Goal: Task Accomplishment & Management: Use online tool/utility

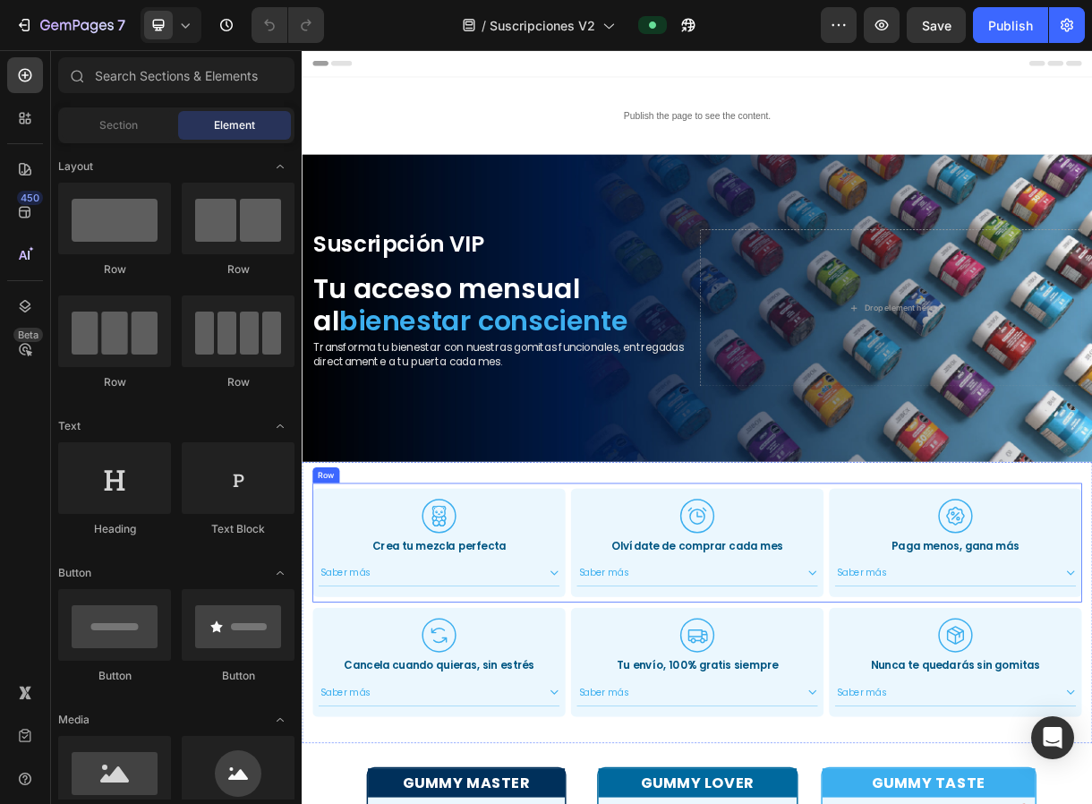
click at [654, 788] on div ".id551103153651582150 .cls-1 { fill: #3cafef; stroke-width: 0px; } Icon Crea tu…" at bounding box center [488, 719] width 344 height 163
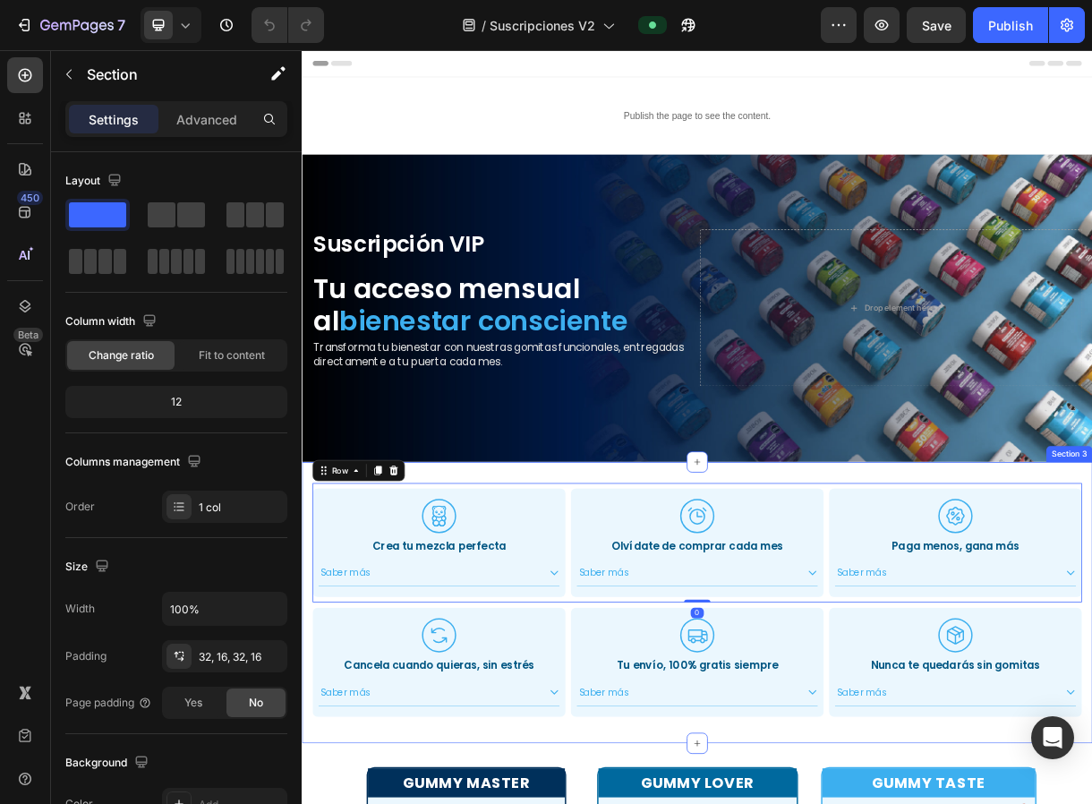
click at [527, 611] on div ".id551103153651582150 .cls-1 { fill: #3cafef; stroke-width: 0px; } Icon Crea tu…" at bounding box center [839, 800] width 1074 height 383
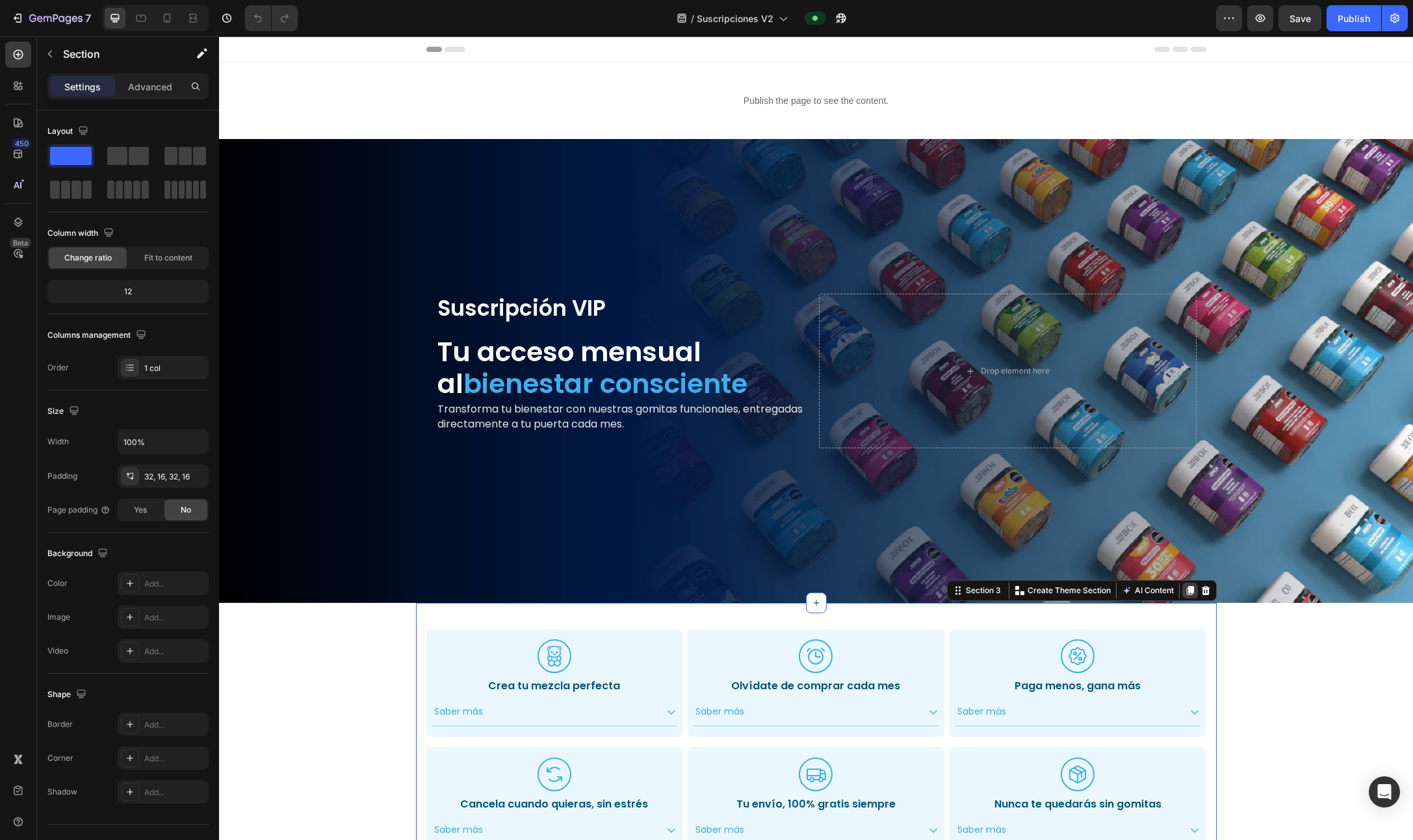
click at [792, 583] on icon at bounding box center [1189, 590] width 7 height 9
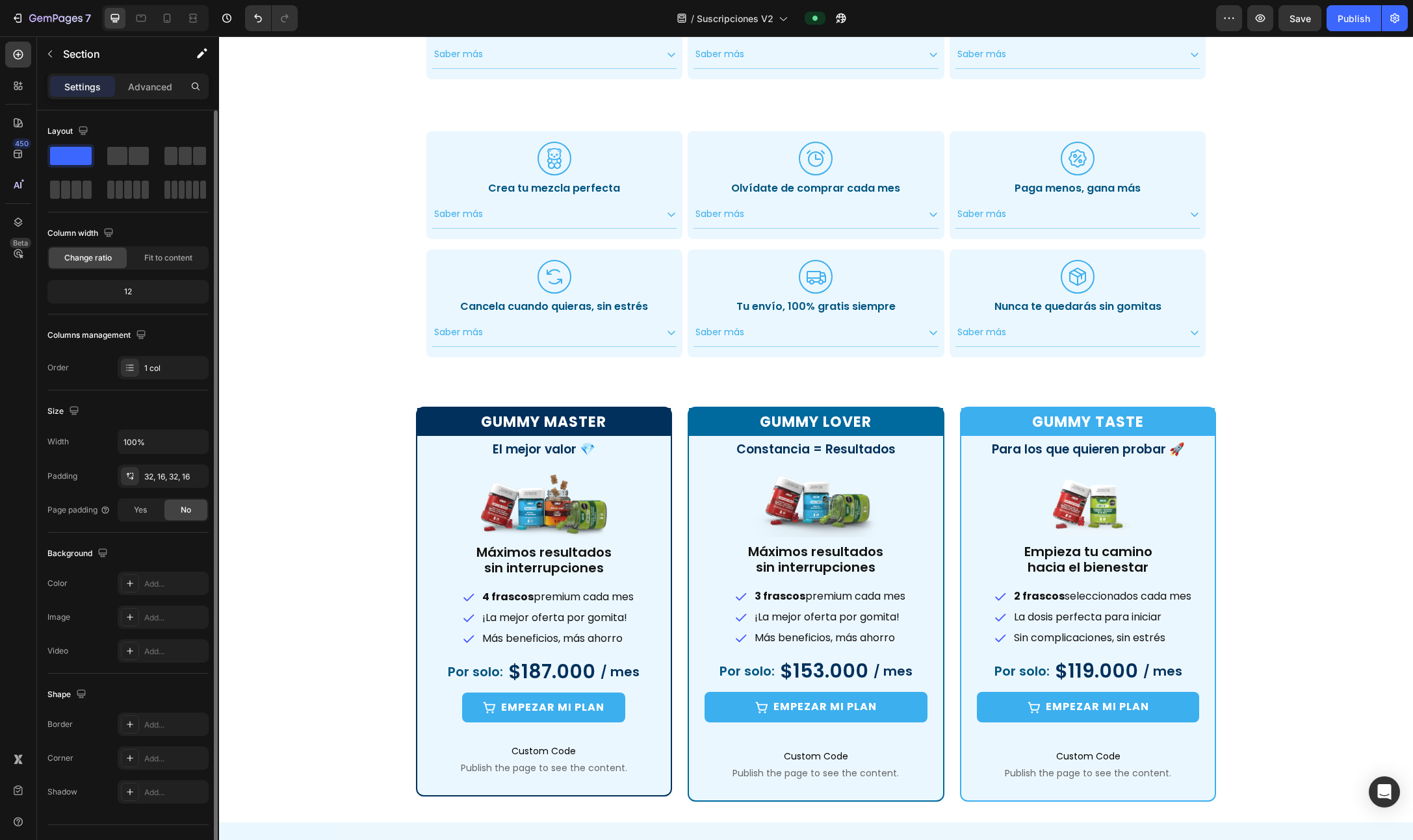
scroll to position [794, 0]
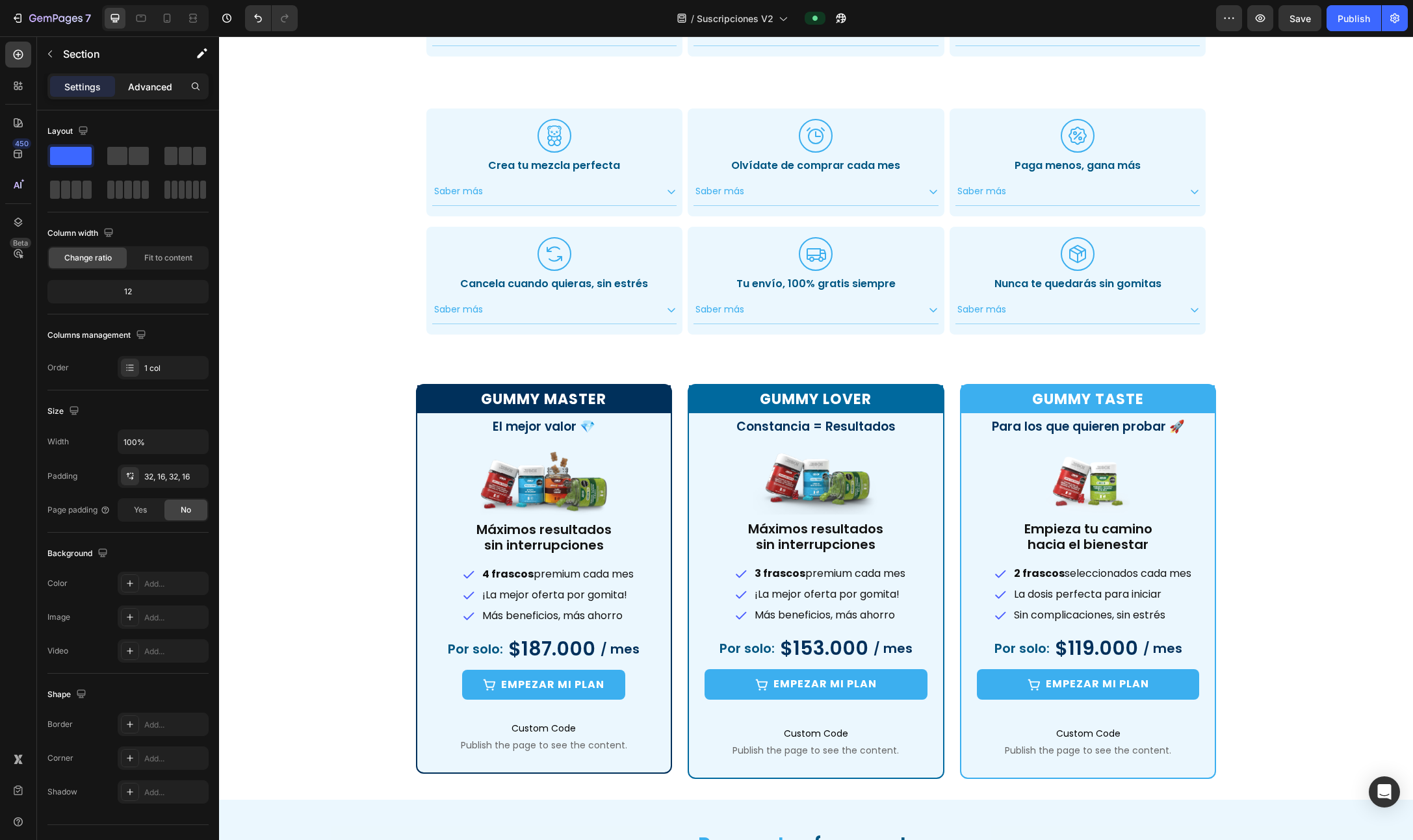
click at [154, 94] on div "Advanced" at bounding box center [150, 86] width 65 height 21
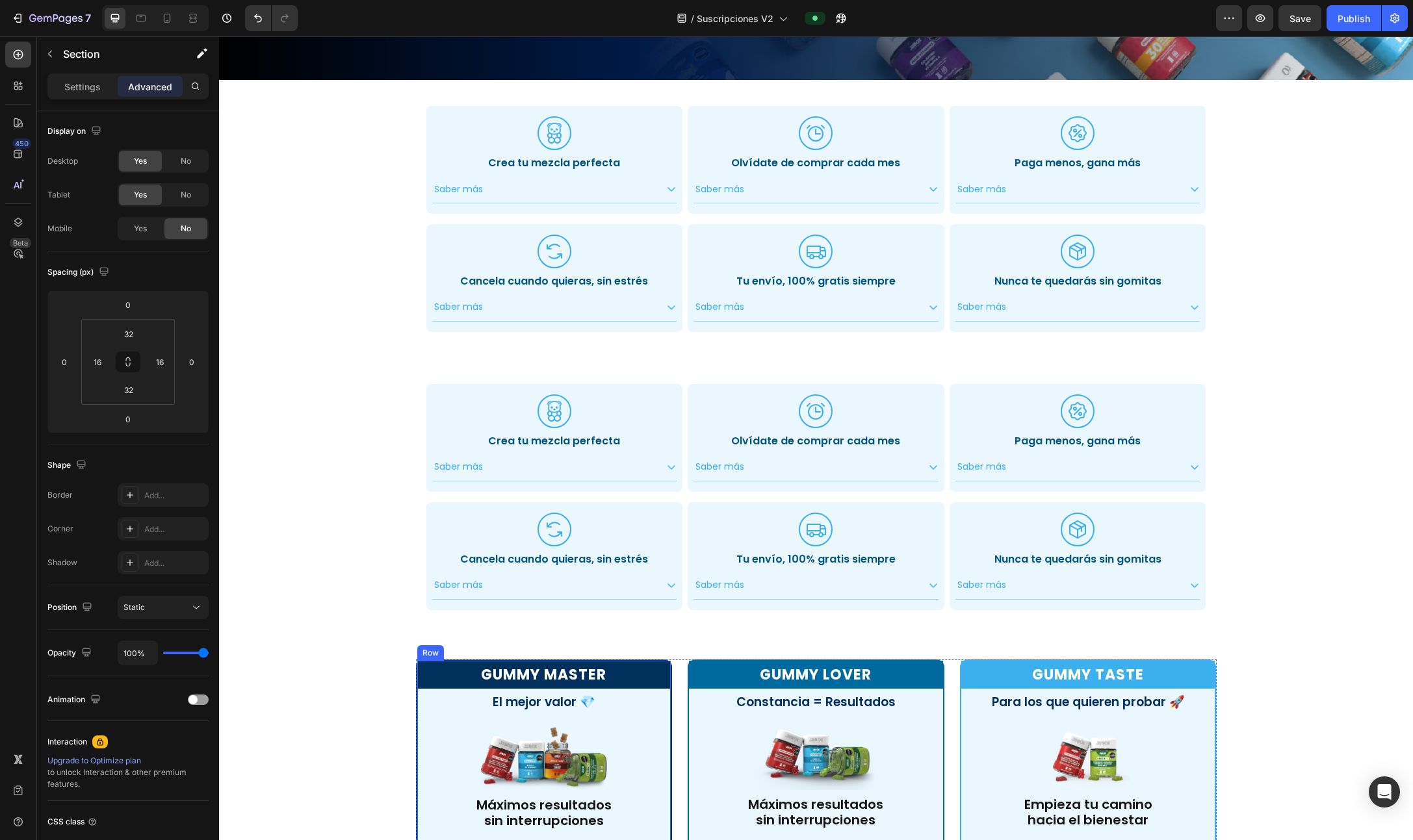
scroll to position [499, 0]
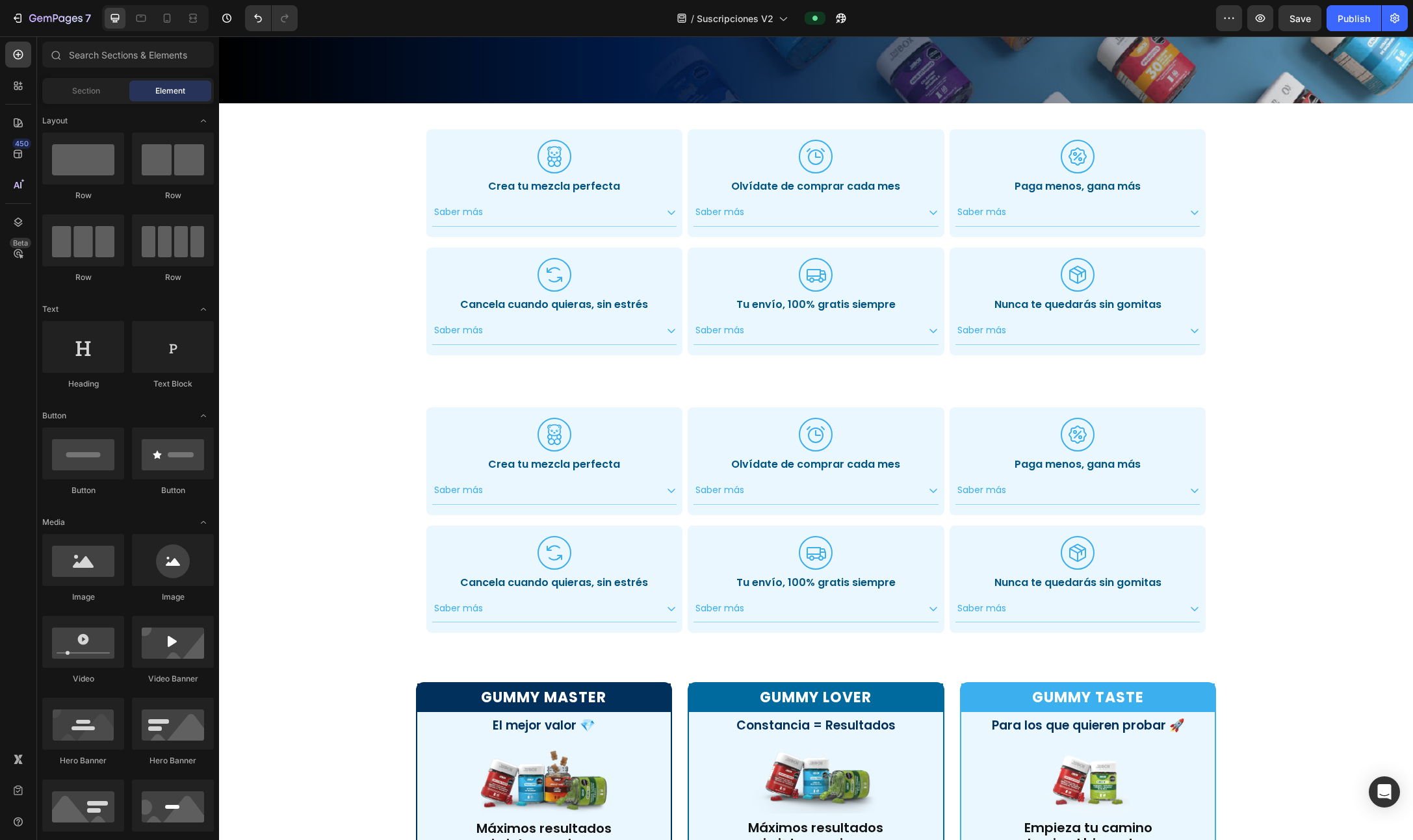
click at [792, 515] on div "Suscripción VIP Text Block Tu acceso mensual al bienestar consciente Heading Tr…" at bounding box center [816, 562] width 1194 height 1997
click at [792, 393] on div ".id551103153651582150 .cls-1 { fill: #3cafef; stroke-width: 0px; } Icon Crea tu…" at bounding box center [816, 520] width 801 height 278
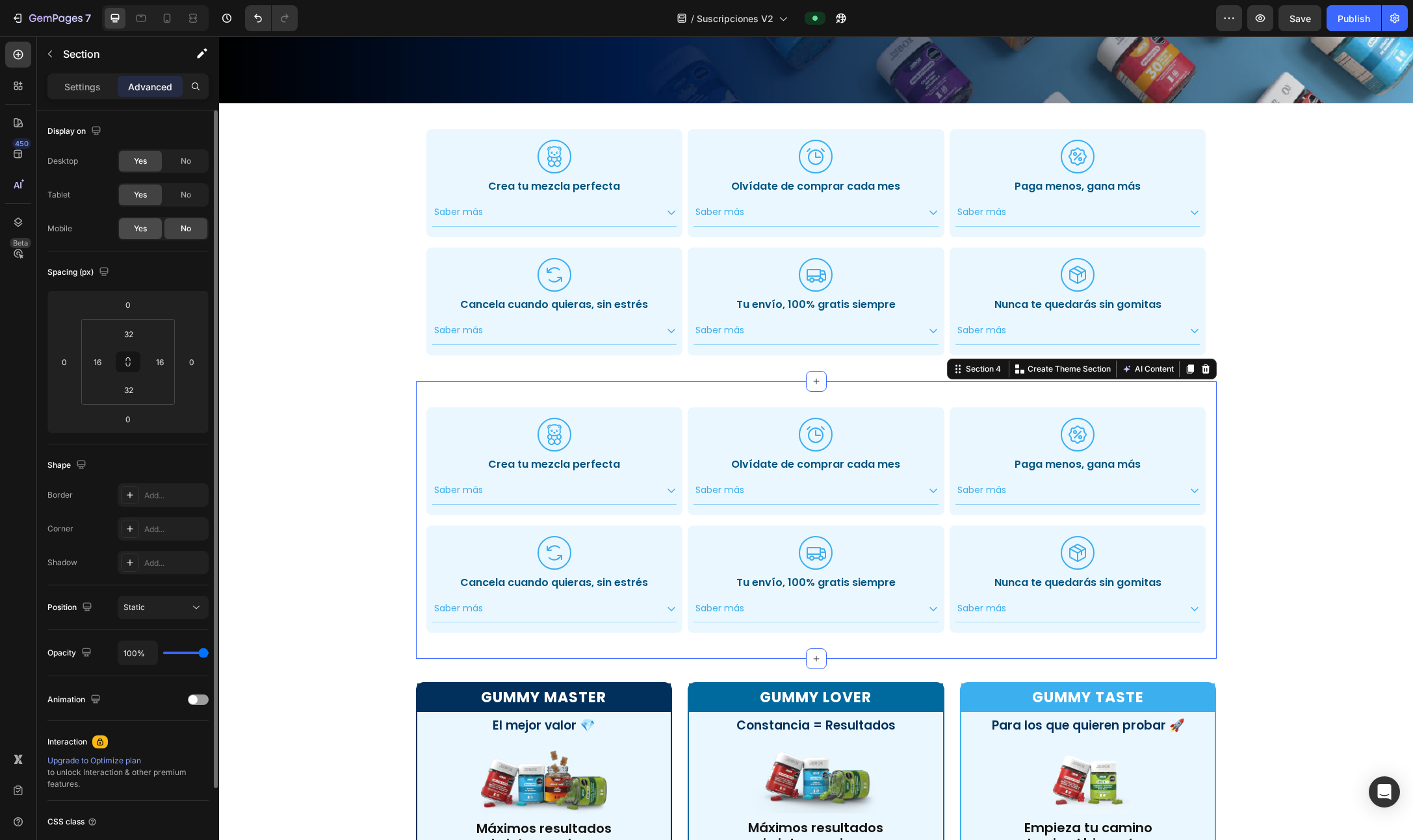
click at [145, 222] on div "Yes" at bounding box center [140, 229] width 43 height 21
click at [180, 186] on div "No" at bounding box center [185, 195] width 43 height 21
click at [191, 164] on div "No" at bounding box center [185, 161] width 43 height 21
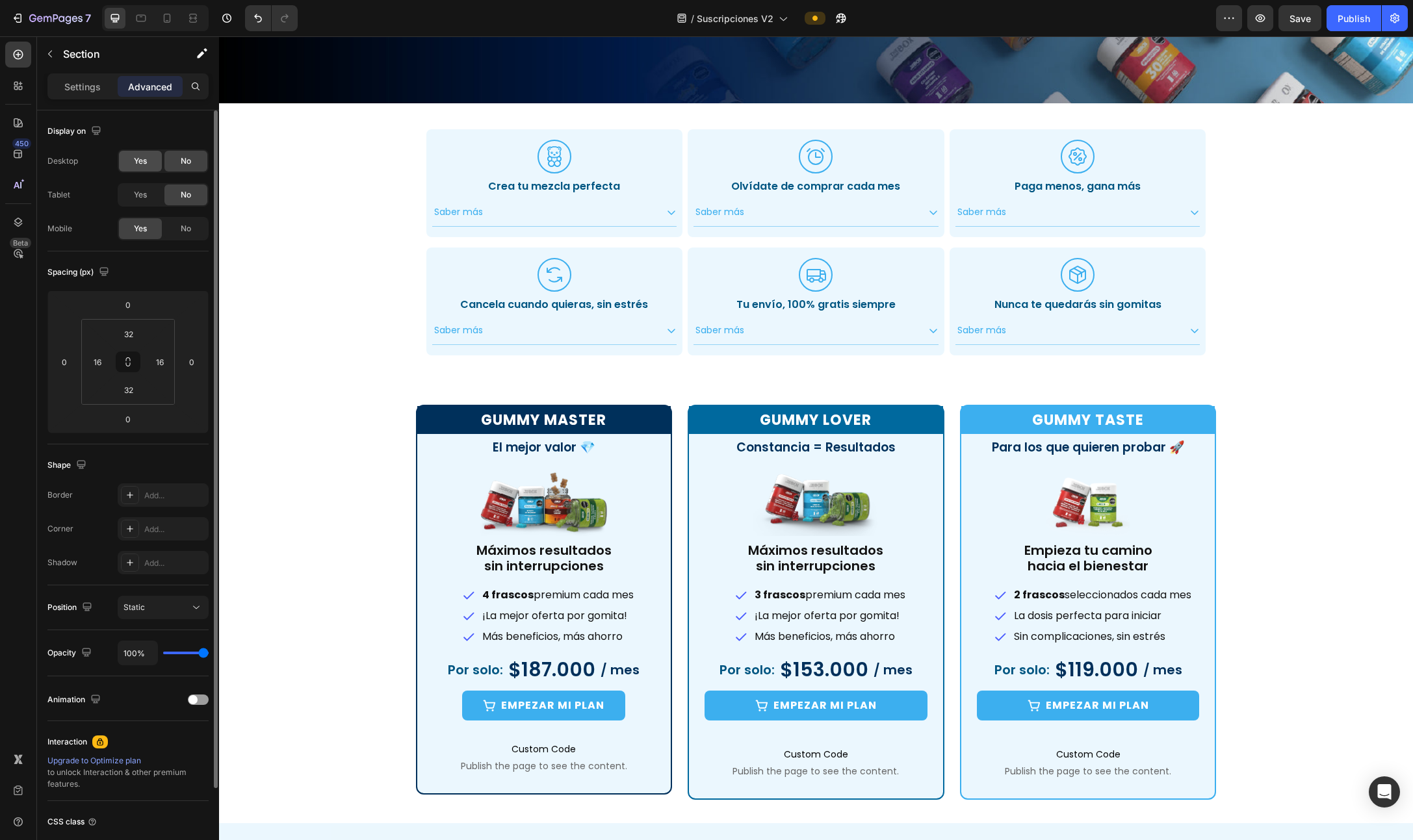
click at [154, 168] on div "Yes" at bounding box center [140, 161] width 43 height 21
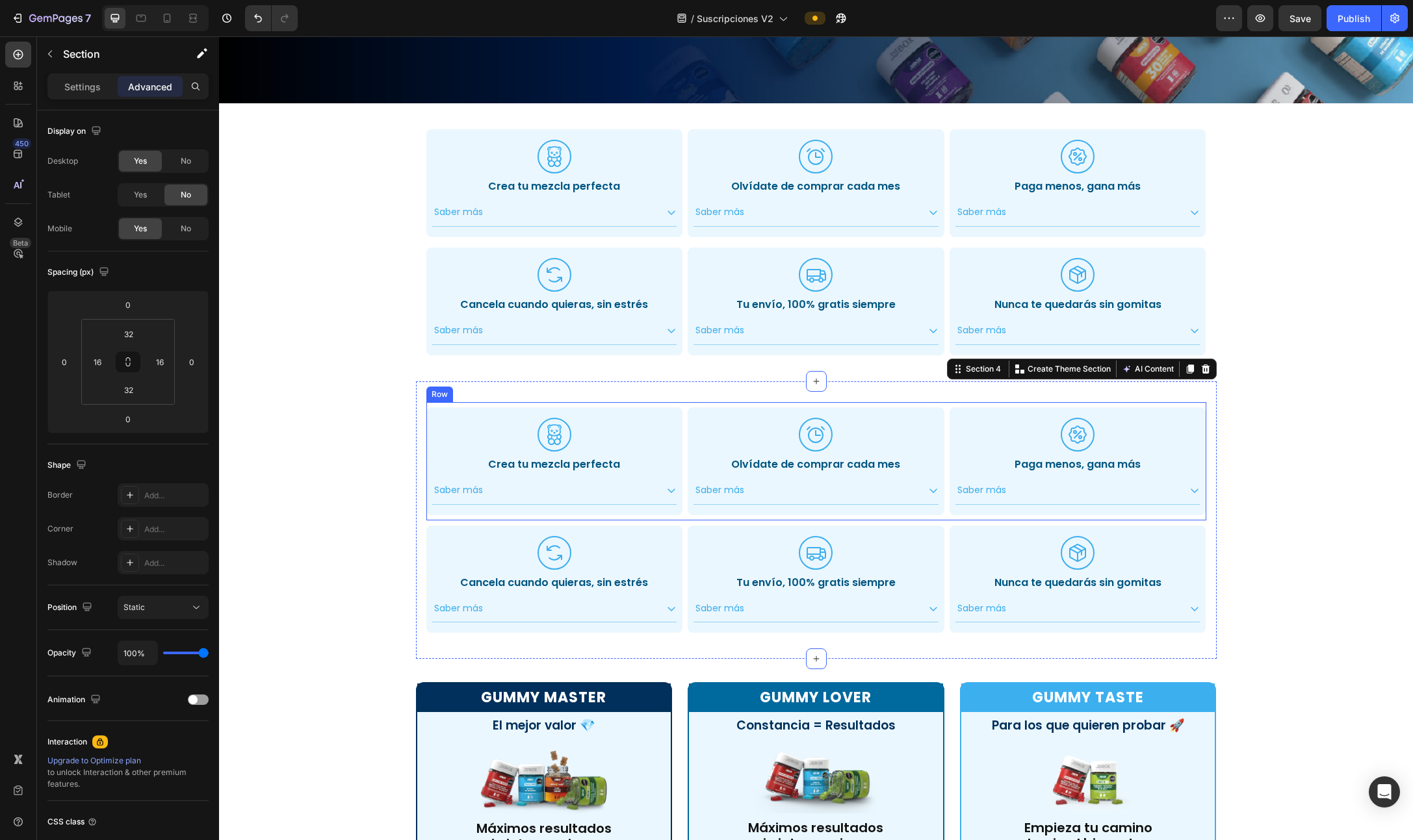
click at [679, 500] on div ".id551103153651582150 .cls-1 { fill: #3cafef; stroke-width: 0px; } Icon Crea tu…" at bounding box center [816, 461] width 780 height 118
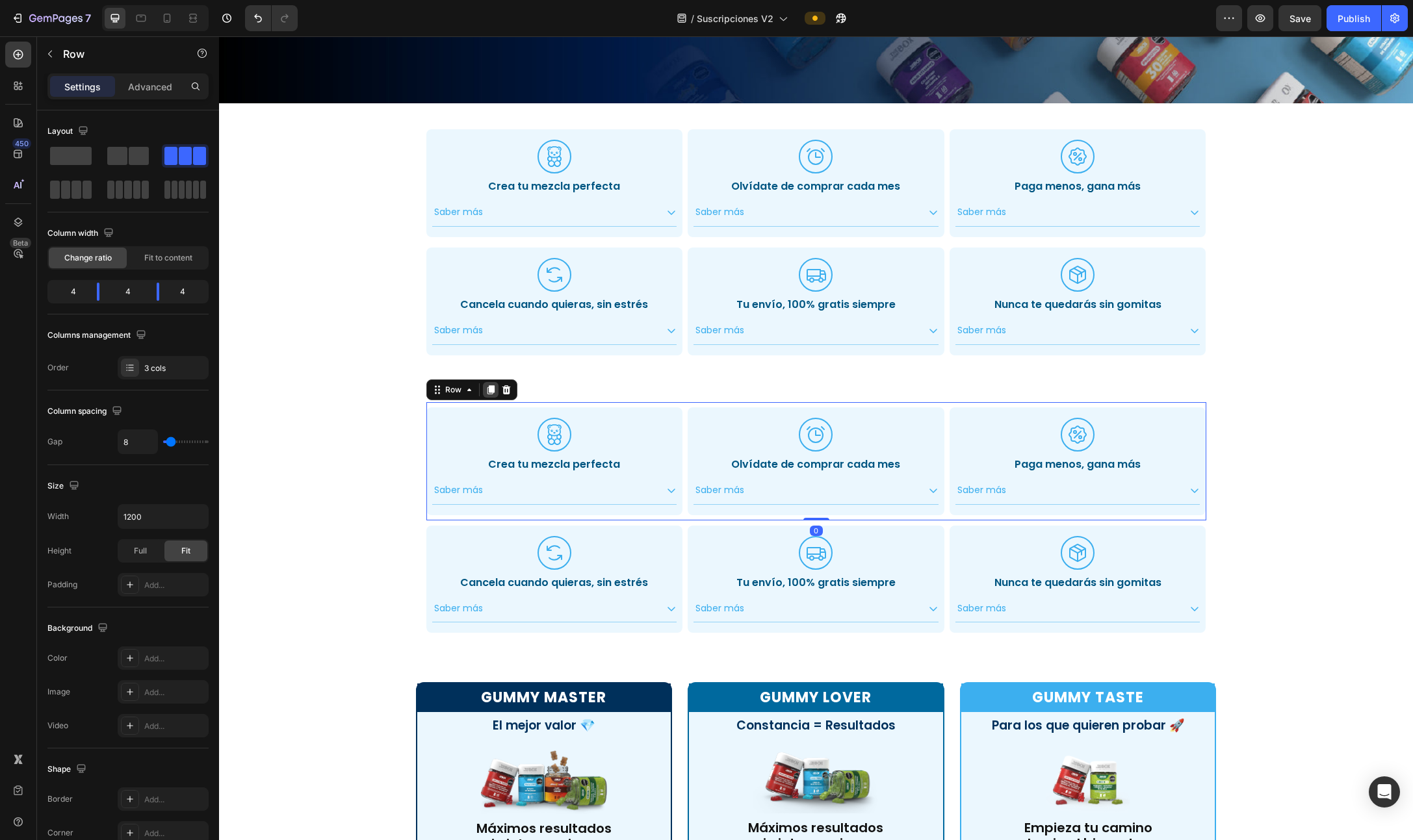
click at [486, 386] on icon at bounding box center [490, 390] width 7 height 9
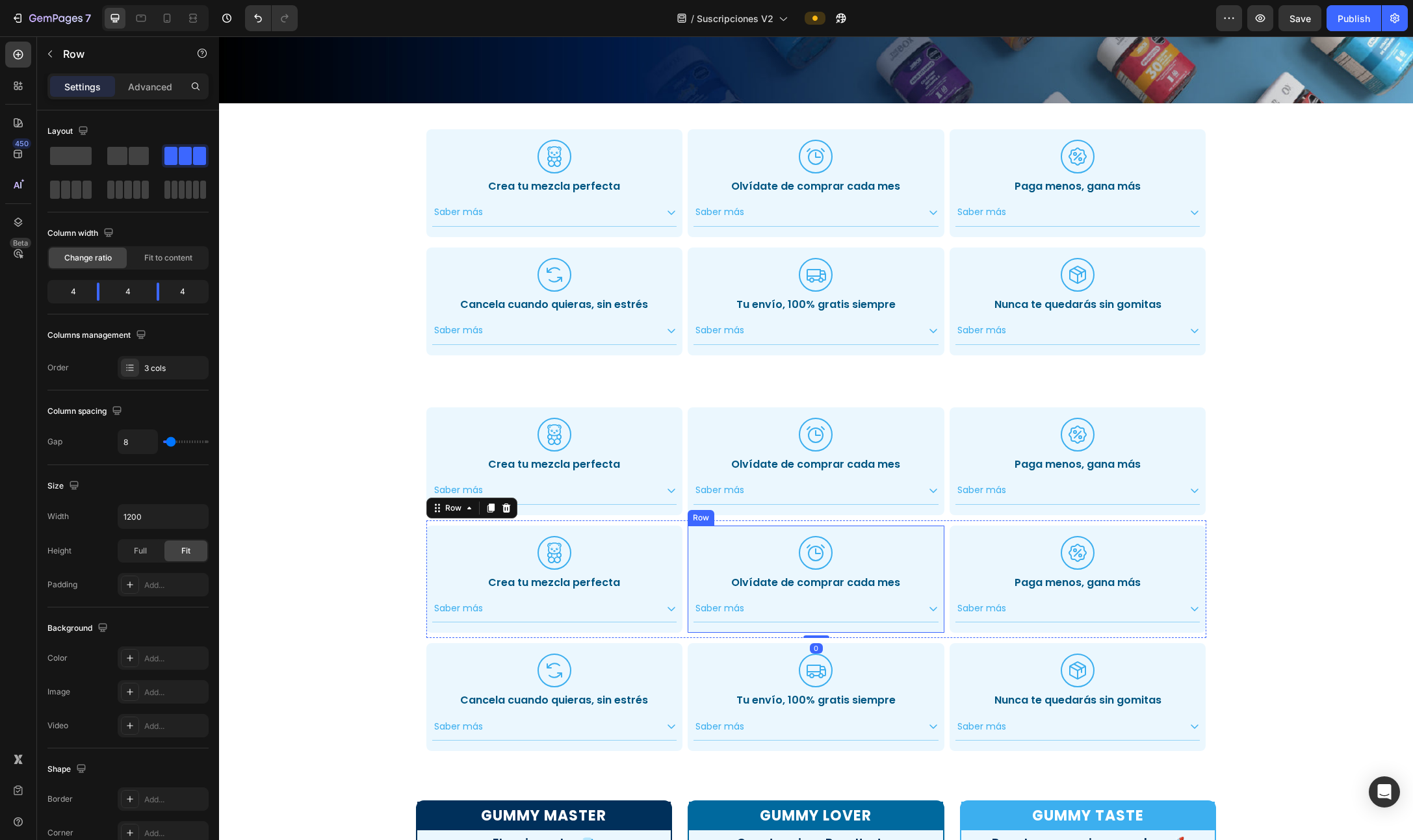
click at [792, 545] on div "Icon Olvídate de comprar cada mes Heading Saber más Accordion Row" at bounding box center [815, 579] width 256 height 108
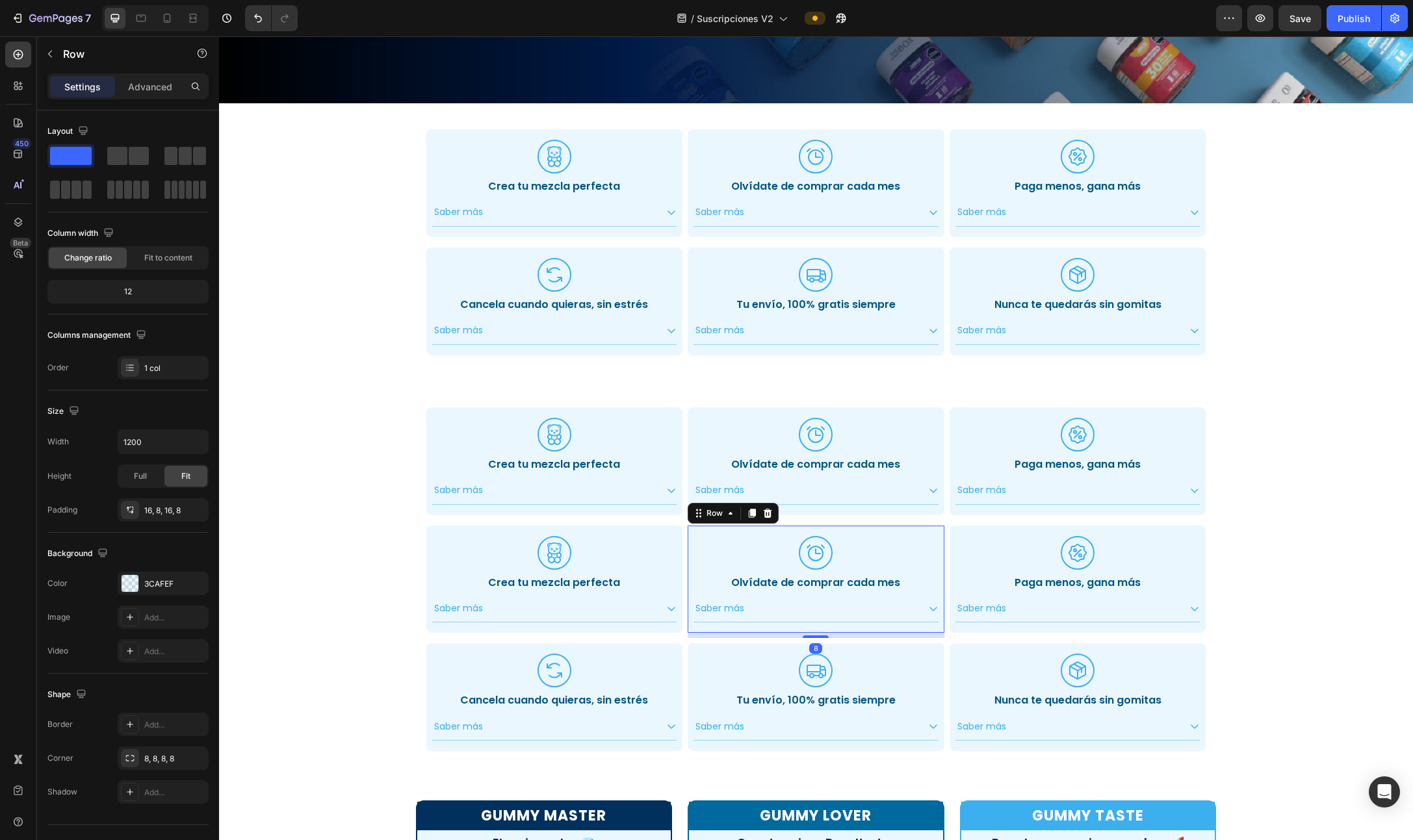
click at [764, 511] on icon at bounding box center [768, 513] width 9 height 9
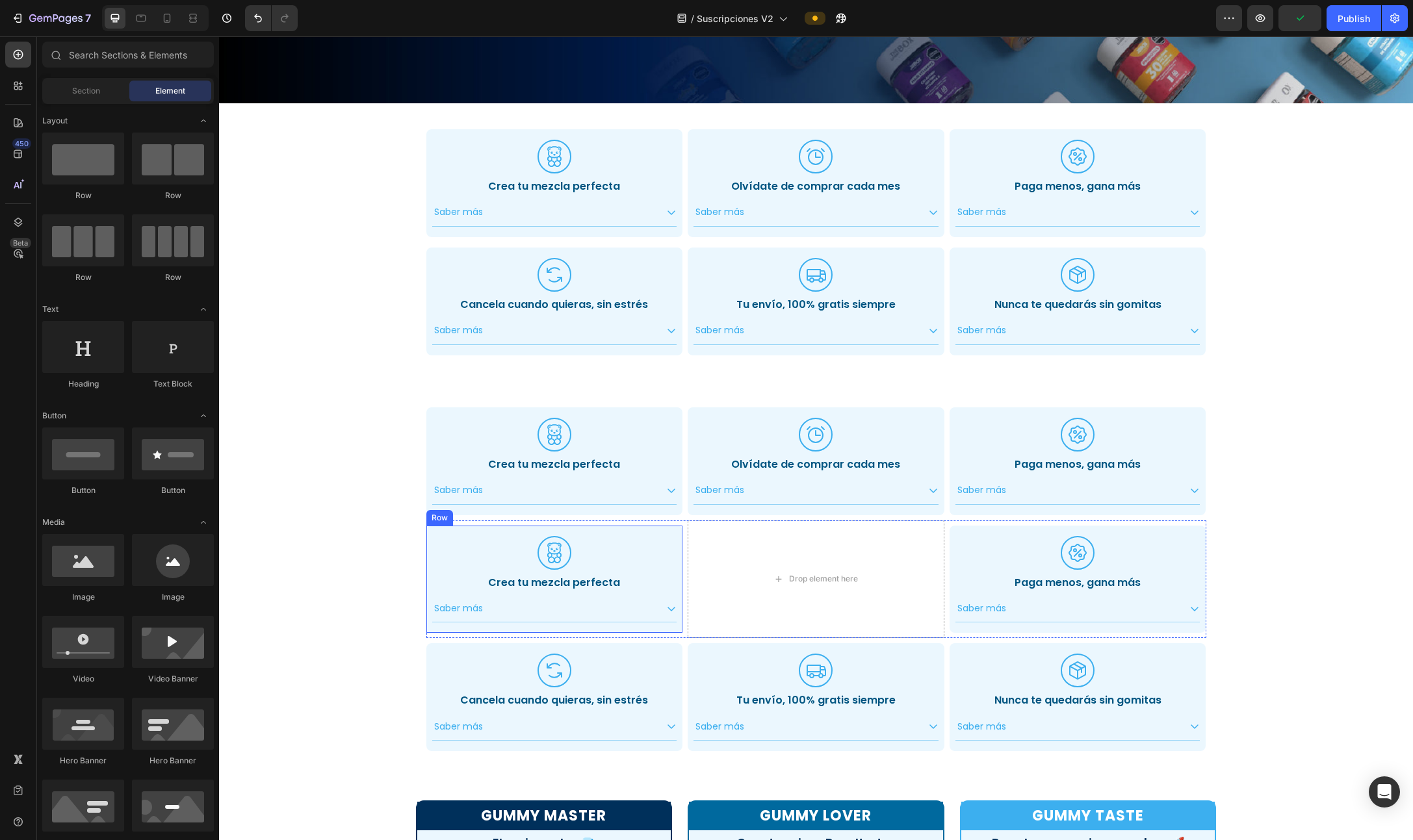
click at [676, 542] on div ".id551103153651582150 .cls-1 { fill: #3cafef; stroke-width: 0px; } Icon Crea tu…" at bounding box center [554, 579] width 256 height 108
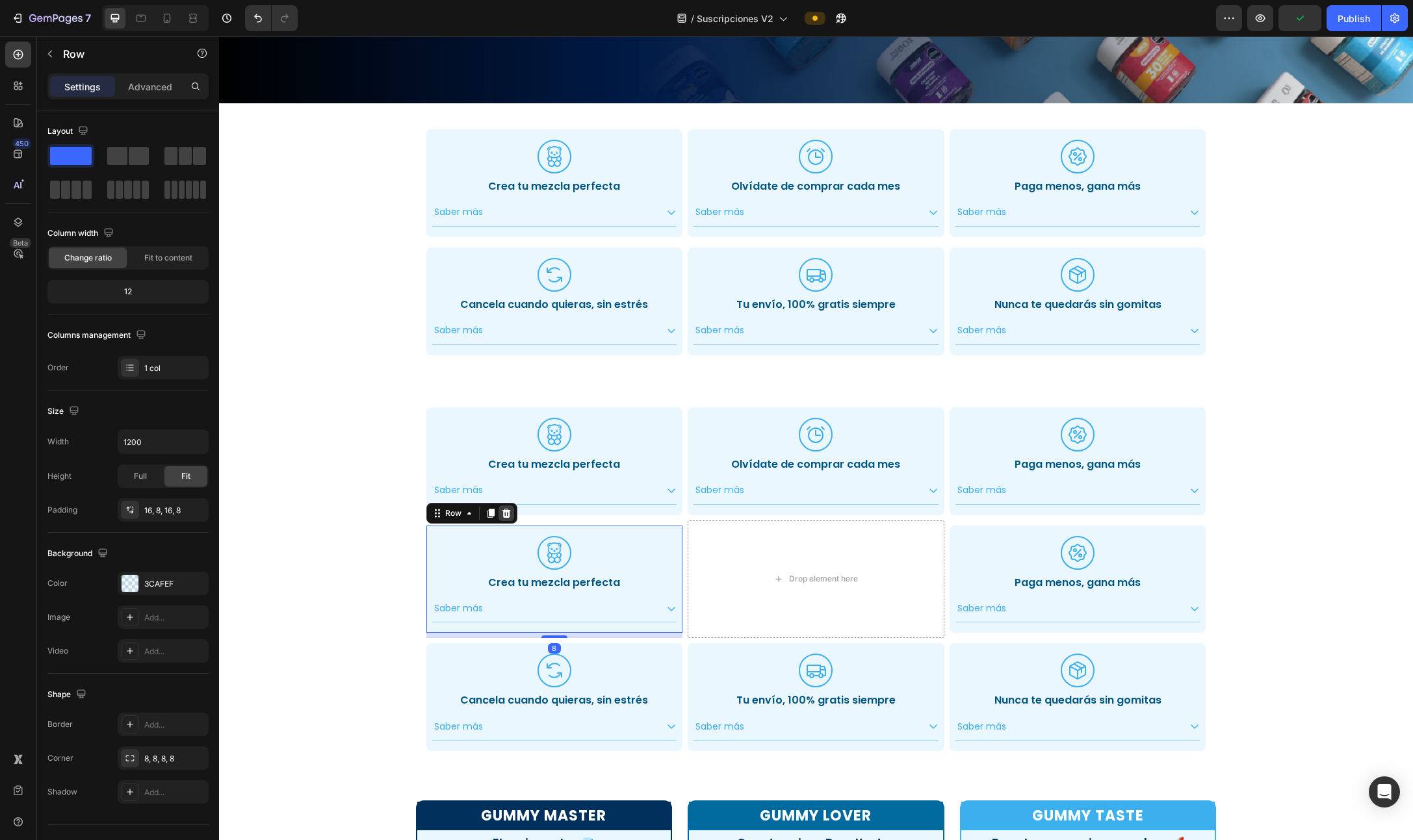
click at [504, 516] on div at bounding box center [505, 513] width 15 height 15
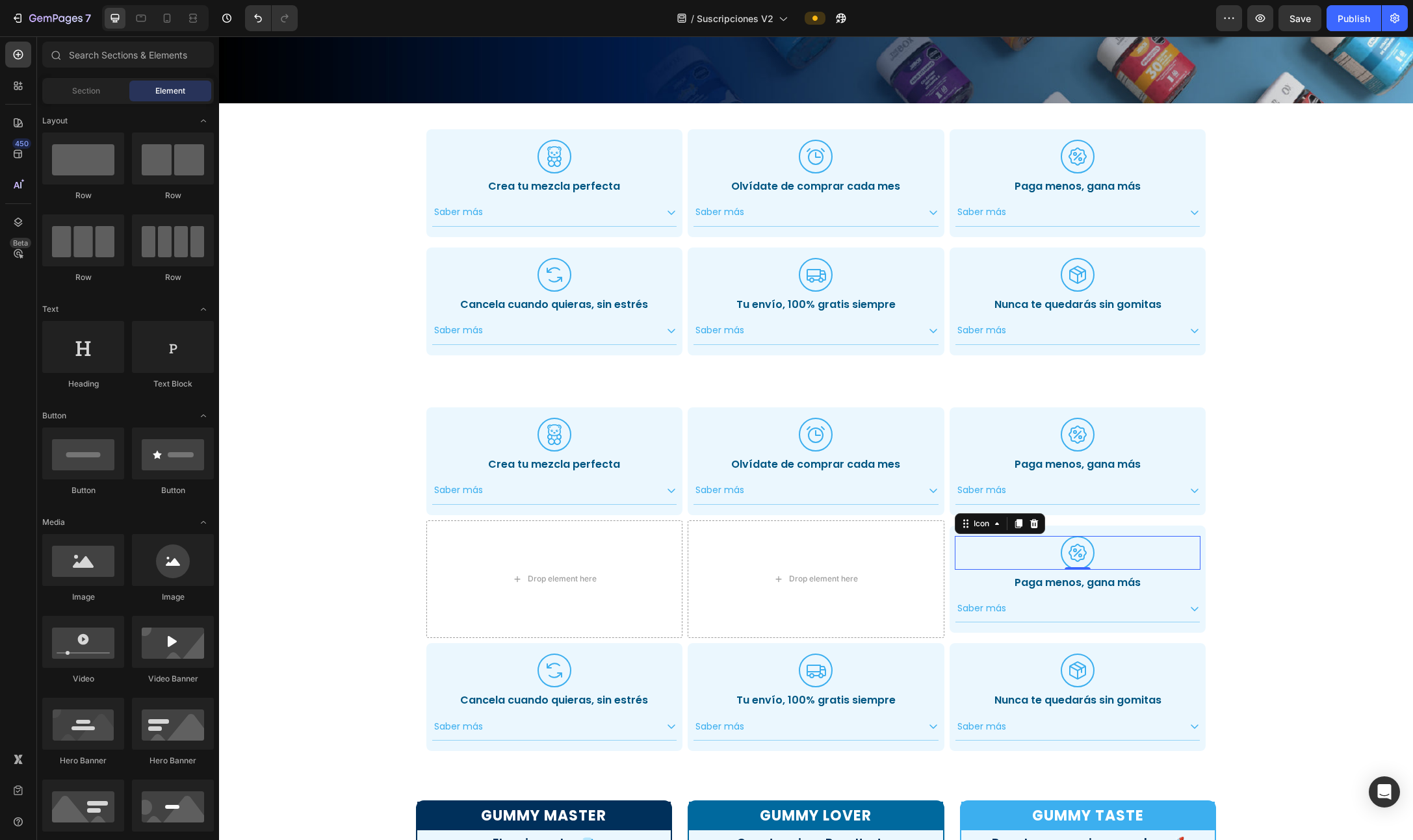
click at [792, 536] on div "Icon 0" at bounding box center [1078, 552] width 246 height 34
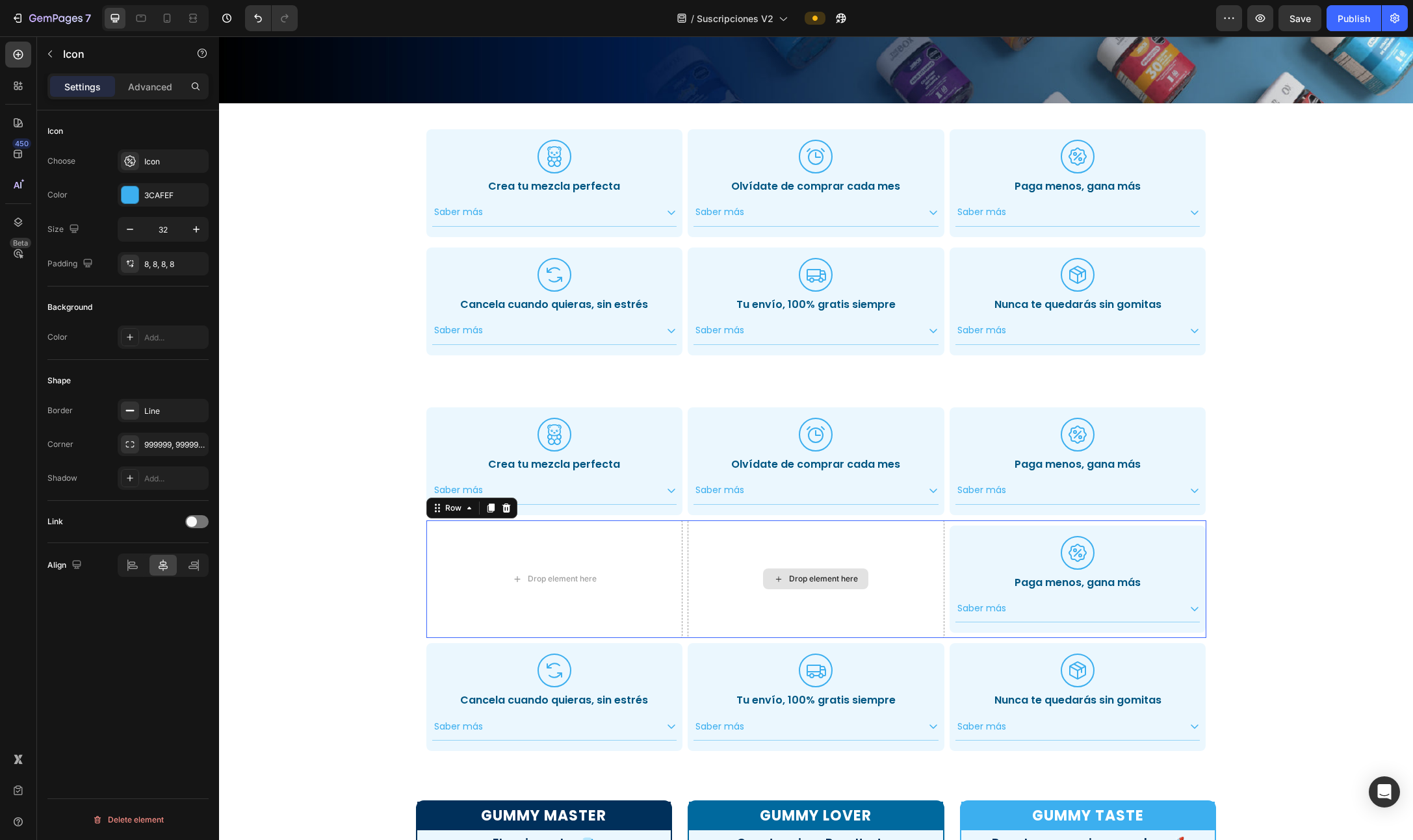
click at [792, 531] on div "Drop element here" at bounding box center [815, 579] width 256 height 118
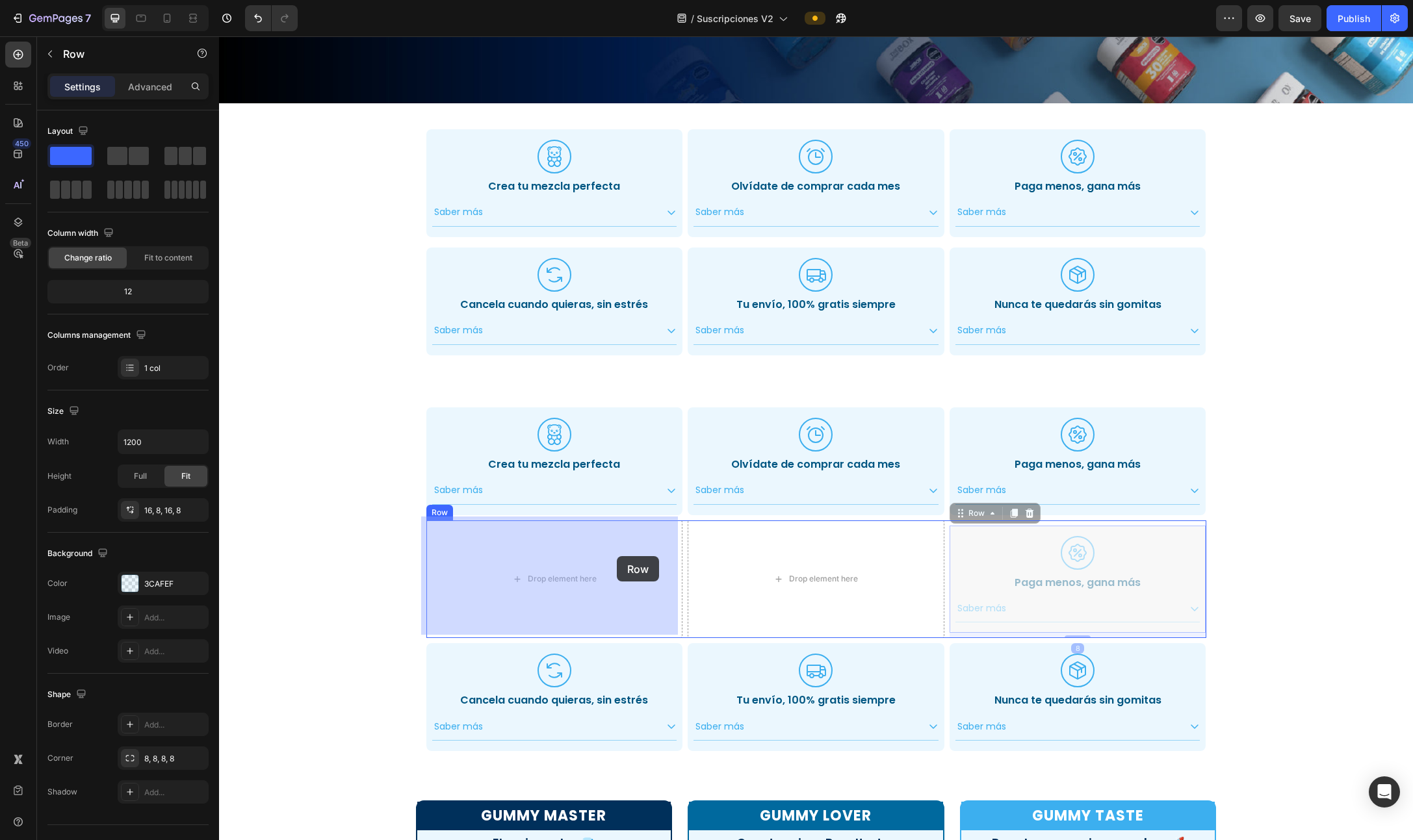
drag, startPoint x: 947, startPoint y: 531, endPoint x: 585, endPoint y: 636, distance: 376.9
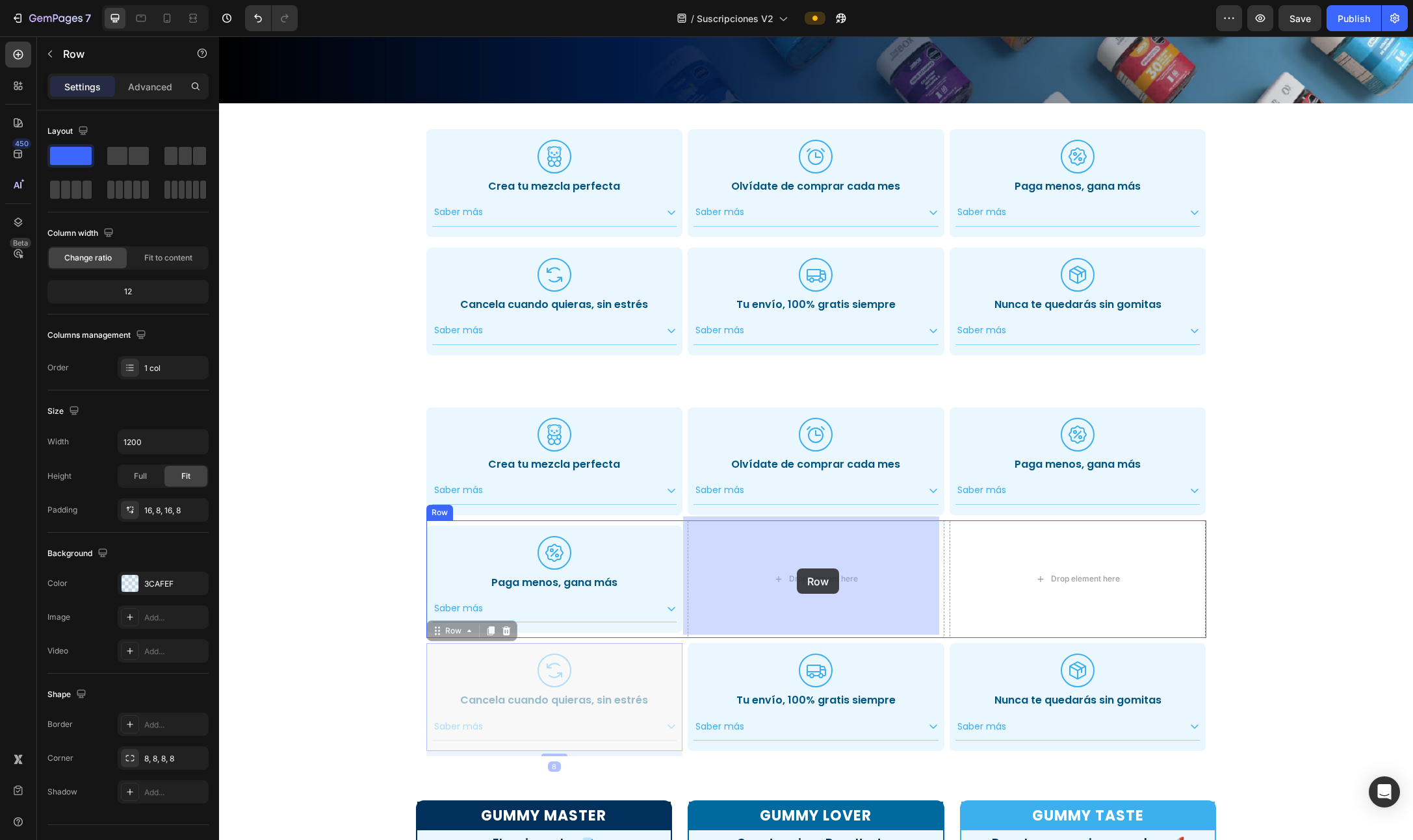
drag, startPoint x: 656, startPoint y: 643, endPoint x: 797, endPoint y: 568, distance: 159.7
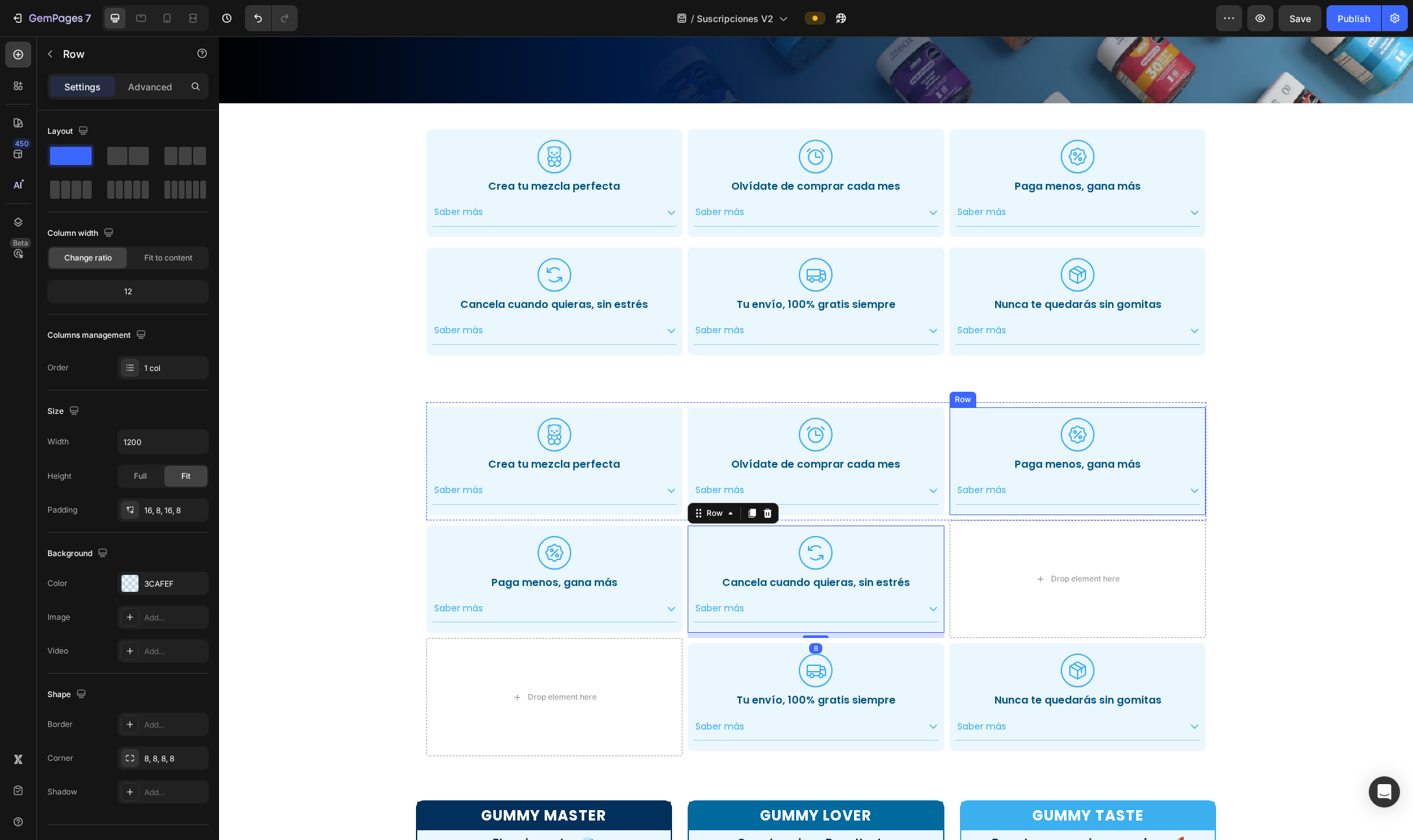
click at [792, 473] on div "Icon Paga menos, gana más Heading Saber más Accordion Row" at bounding box center [1077, 461] width 256 height 108
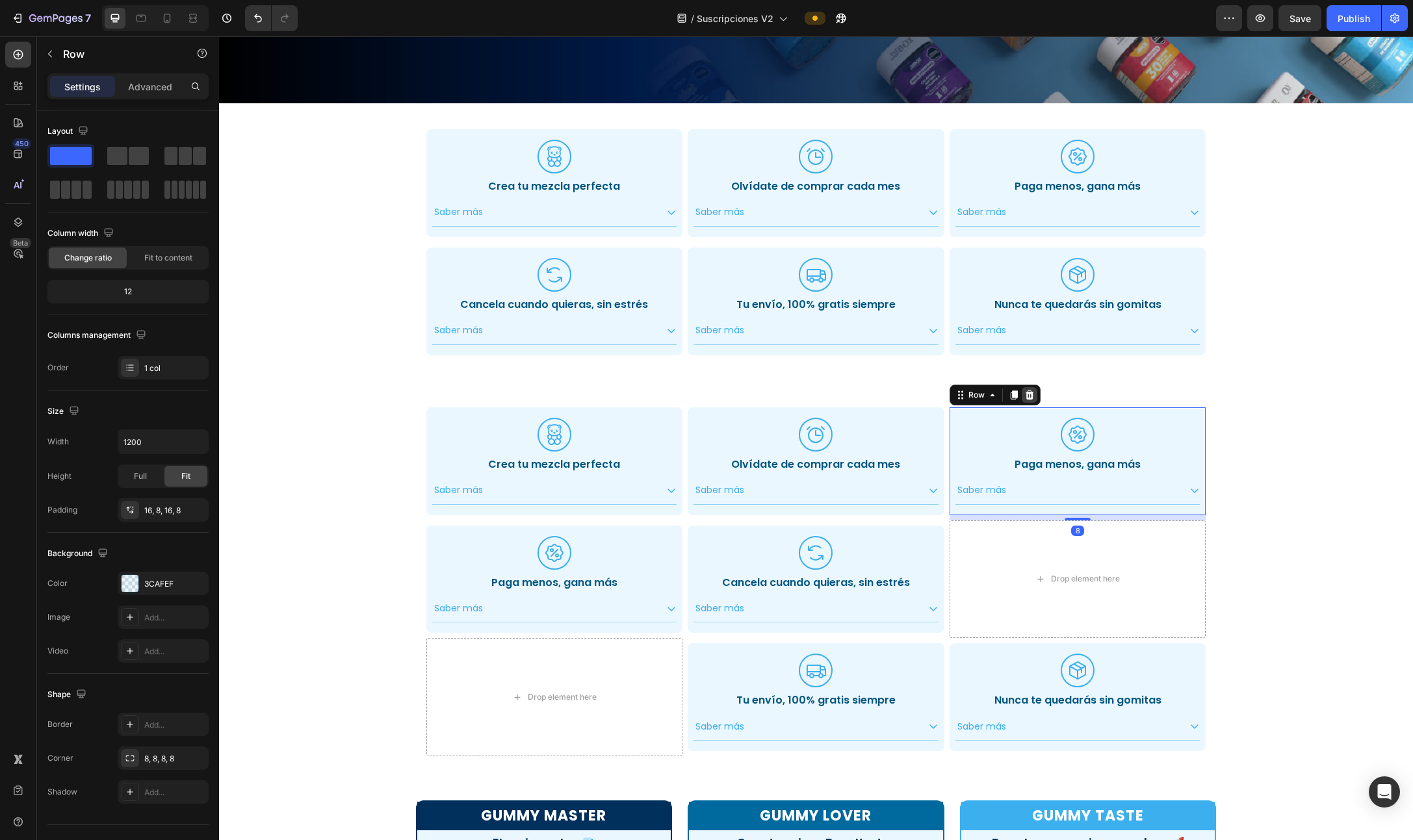
click at [792, 391] on icon at bounding box center [1029, 395] width 9 height 9
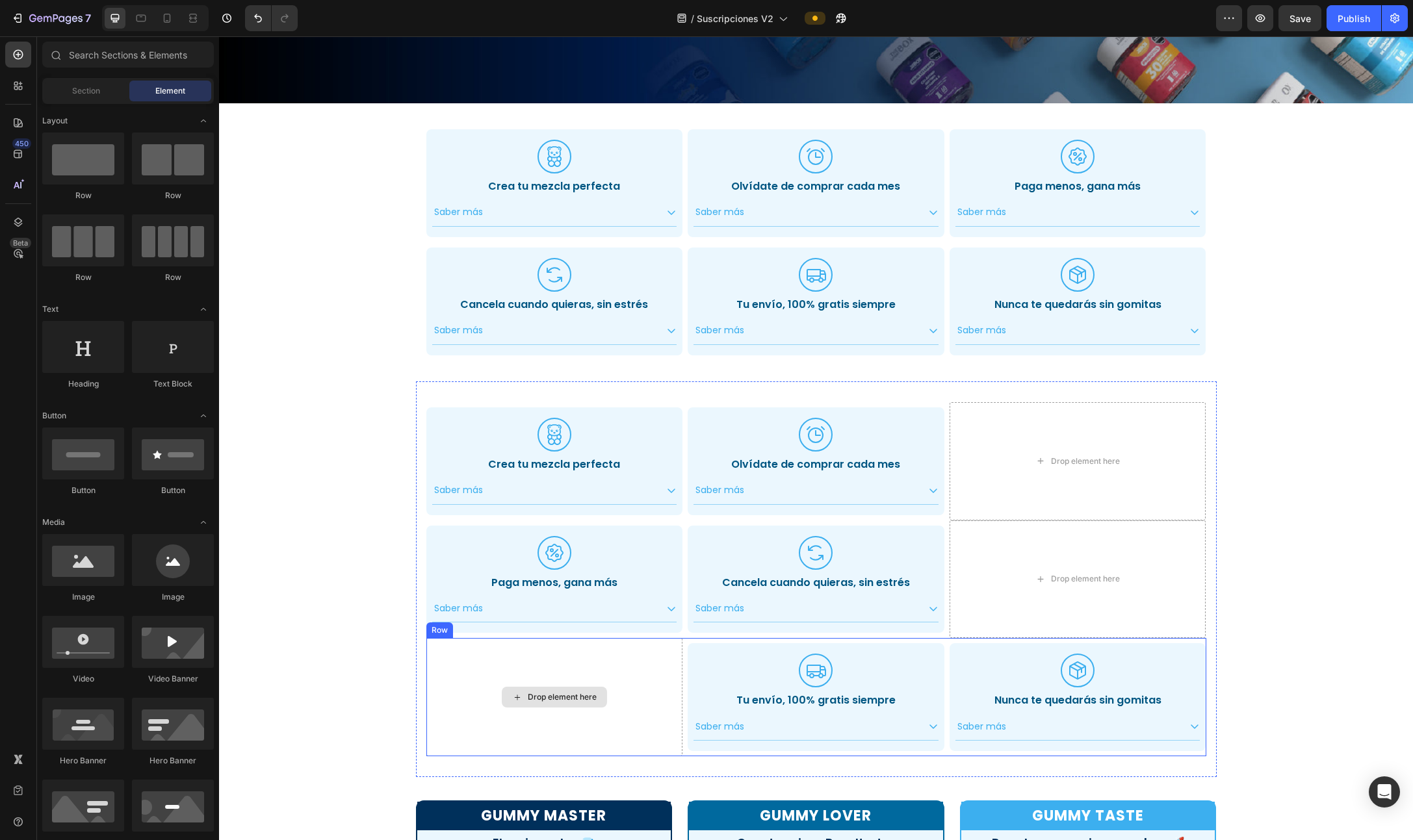
click at [665, 583] on div "Drop element here" at bounding box center [554, 697] width 256 height 118
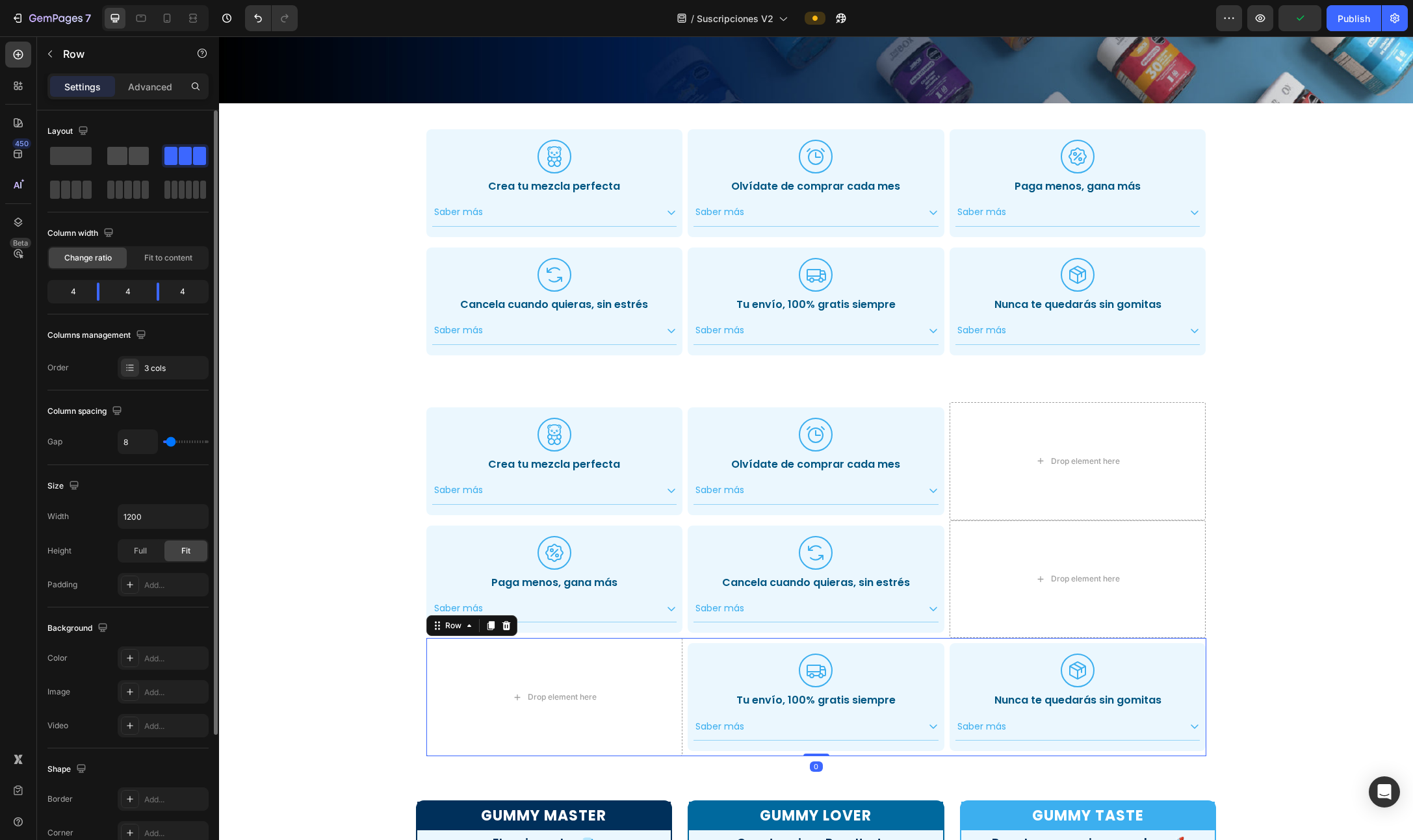
click at [106, 152] on div at bounding box center [128, 156] width 46 height 23
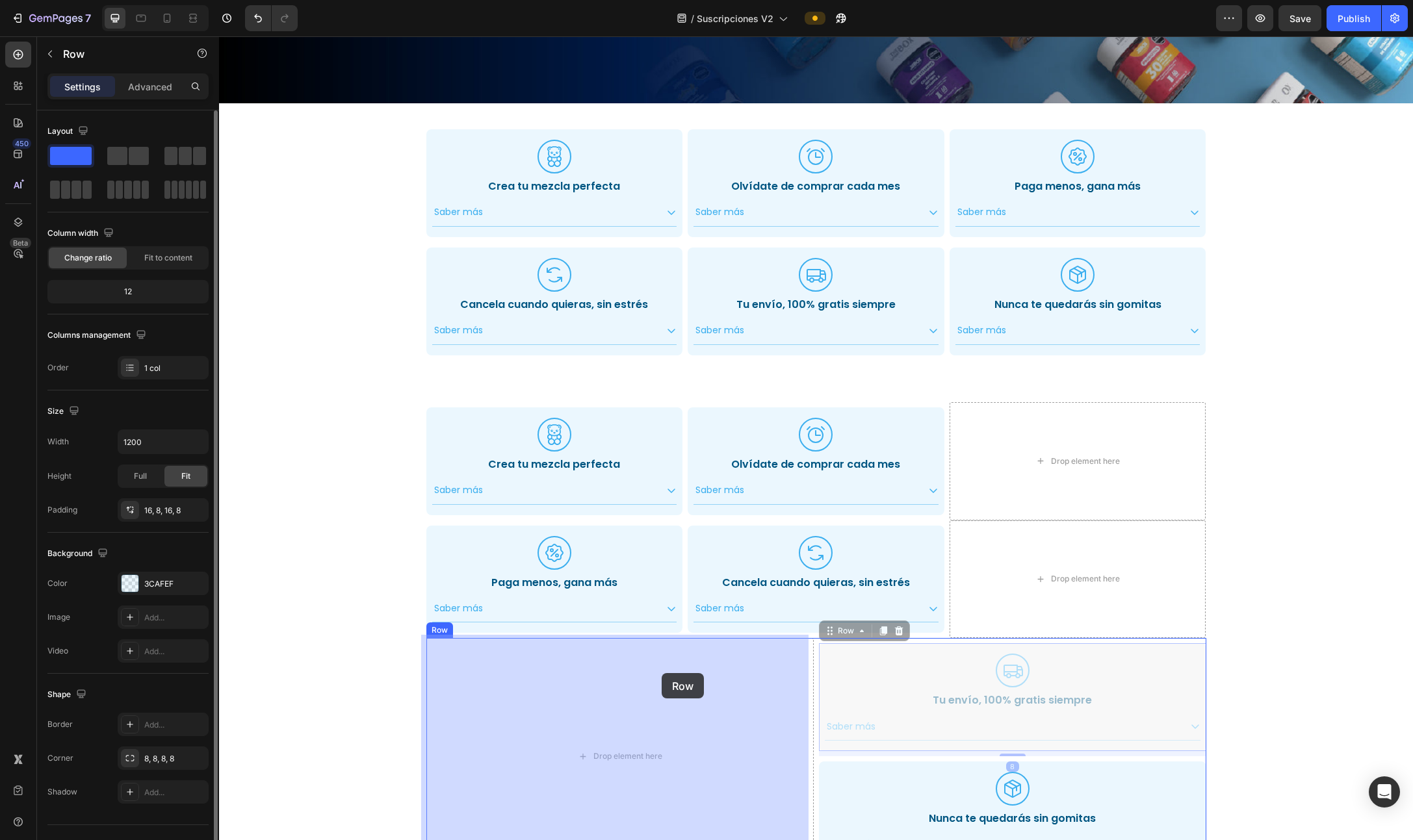
drag, startPoint x: 894, startPoint y: 645, endPoint x: 670, endPoint y: 671, distance: 225.5
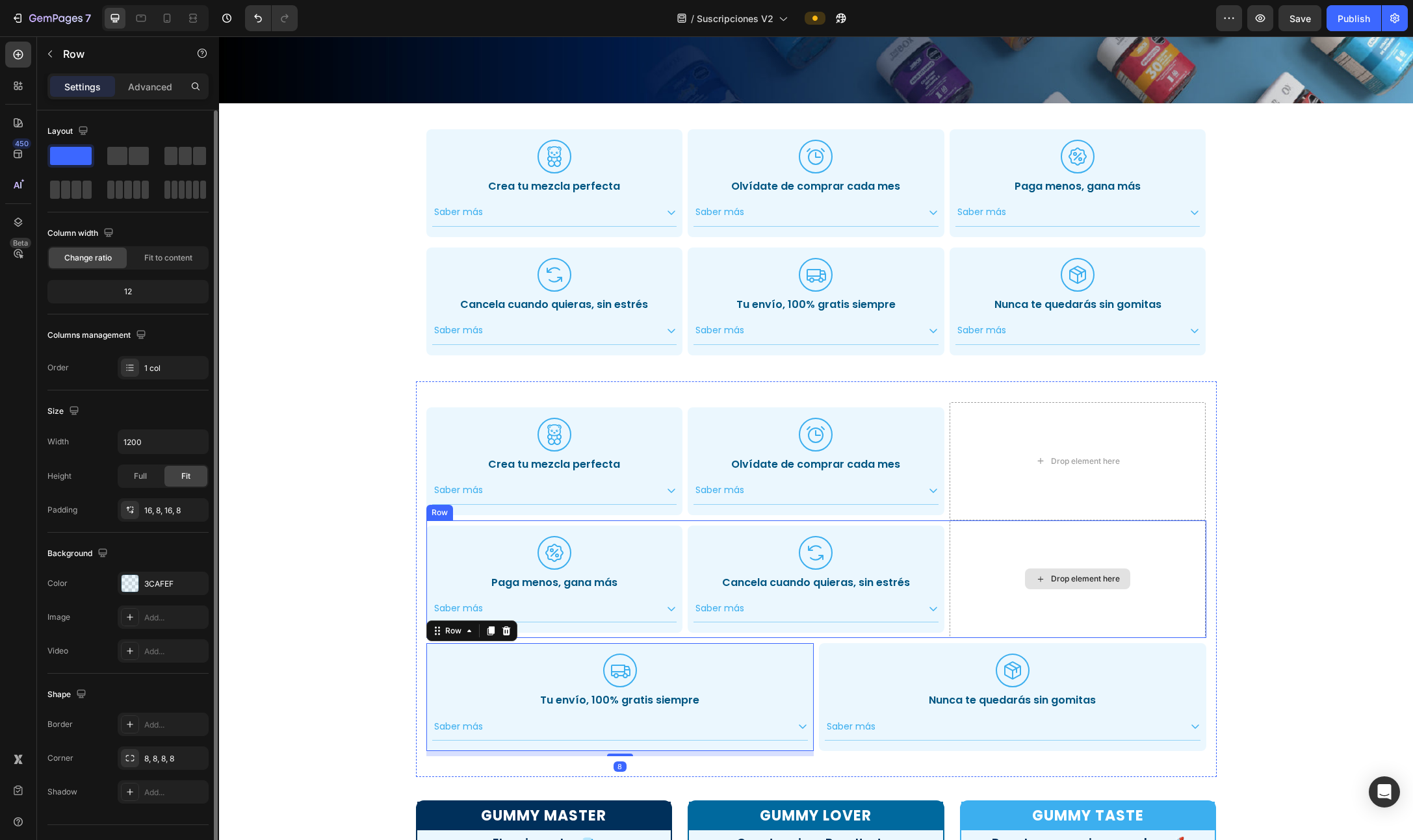
click at [792, 561] on div "Drop element here" at bounding box center [1077, 579] width 256 height 118
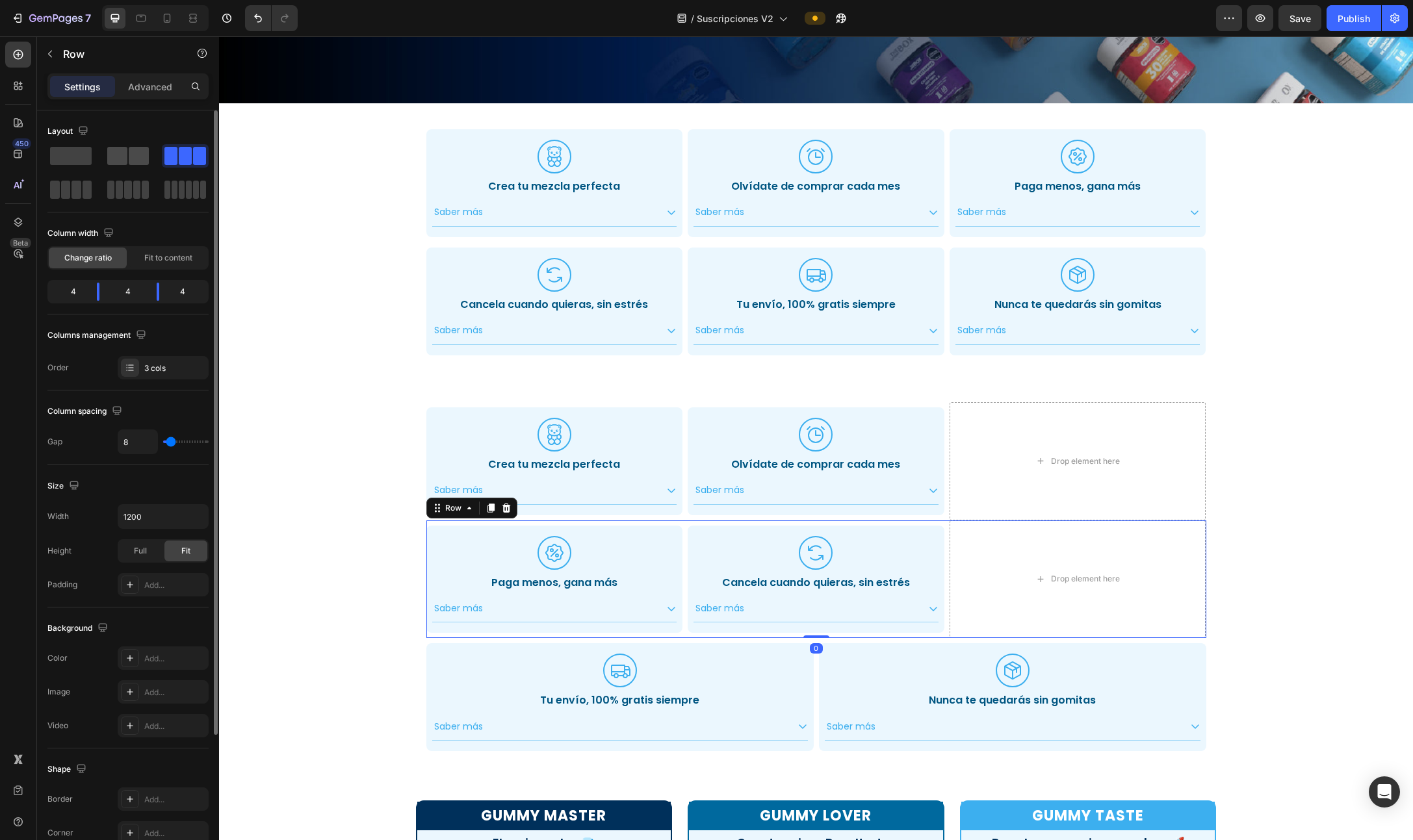
click at [131, 158] on span at bounding box center [139, 155] width 20 height 18
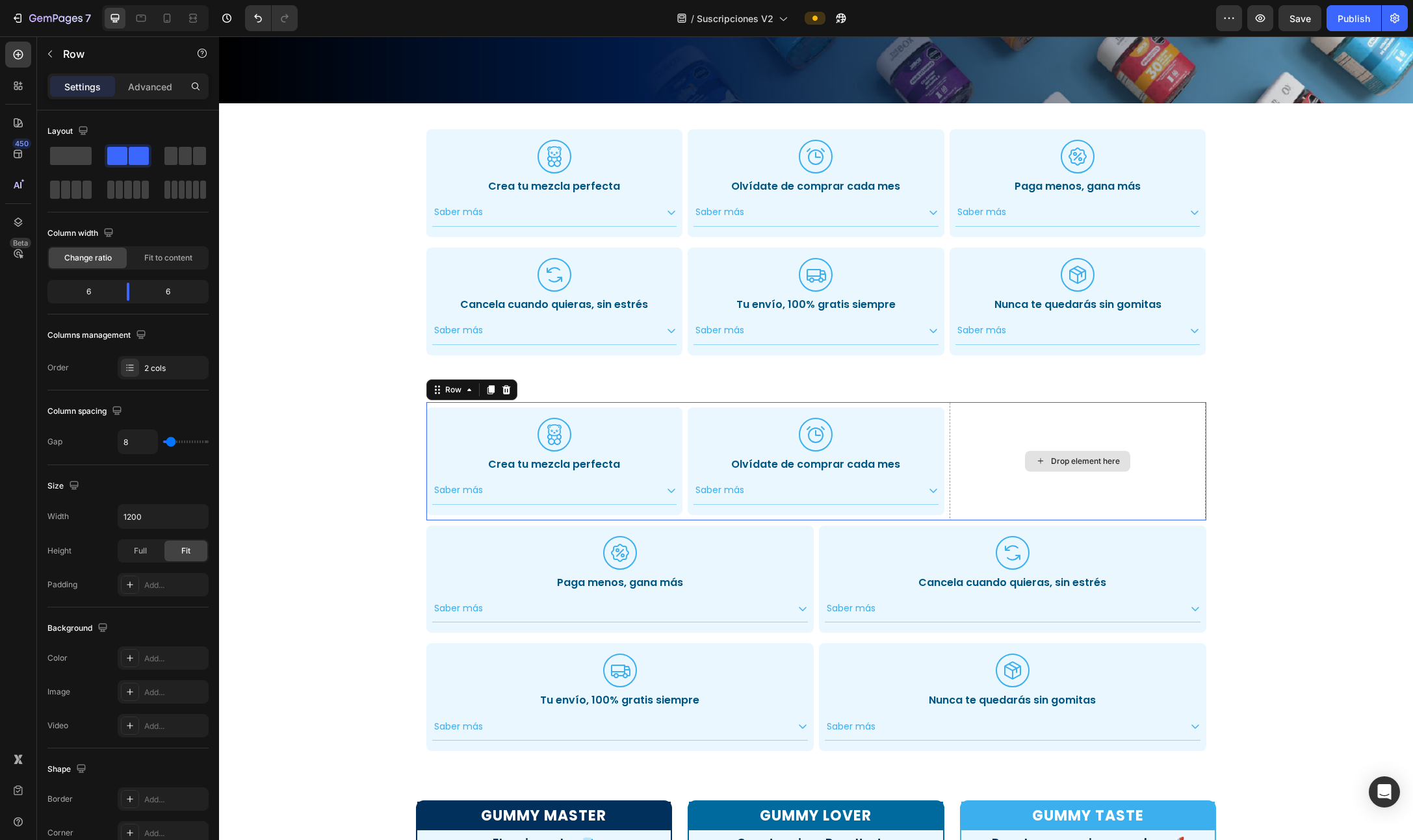
click at [792, 417] on div "Drop element here" at bounding box center [1077, 461] width 256 height 118
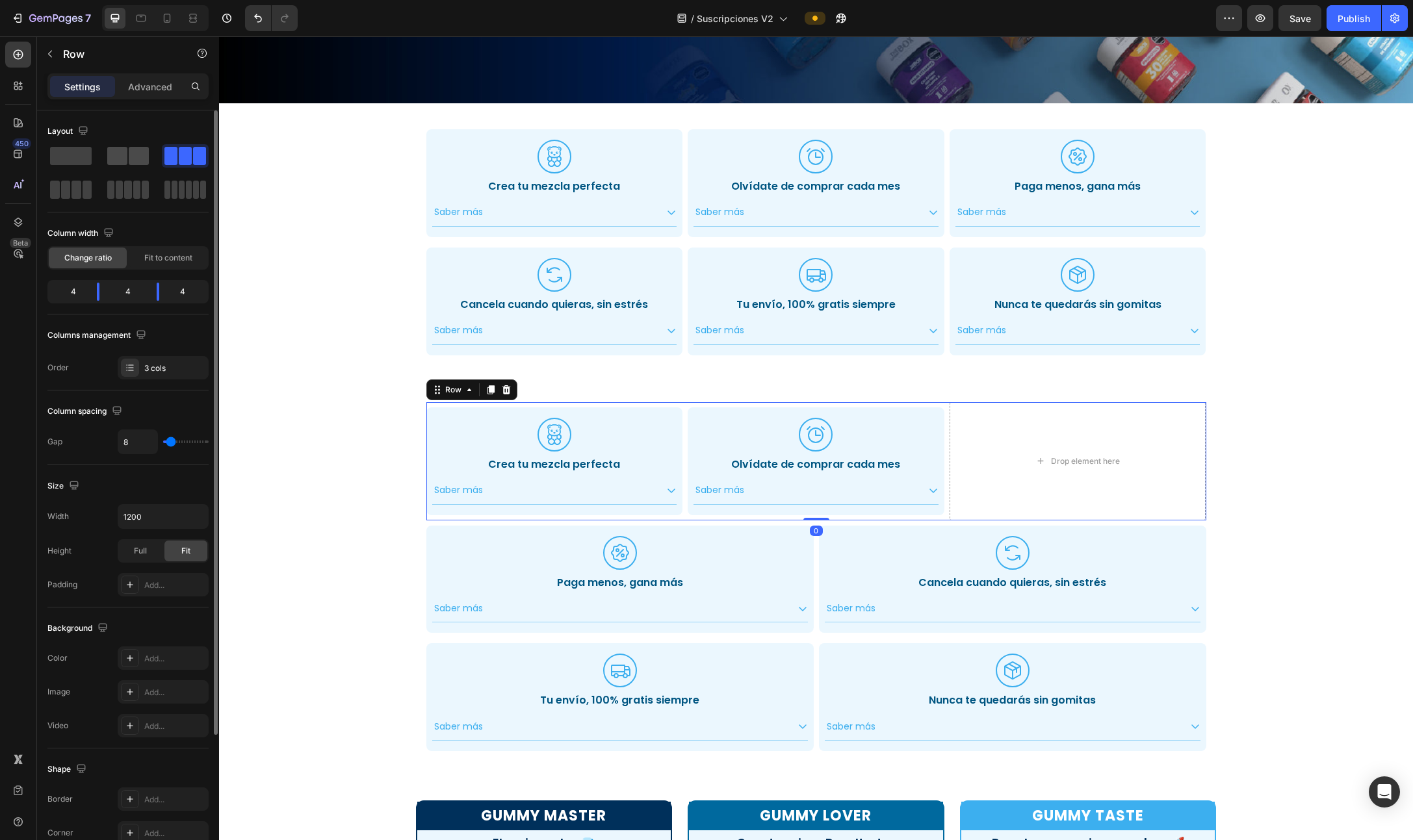
click at [132, 153] on span at bounding box center [139, 155] width 20 height 18
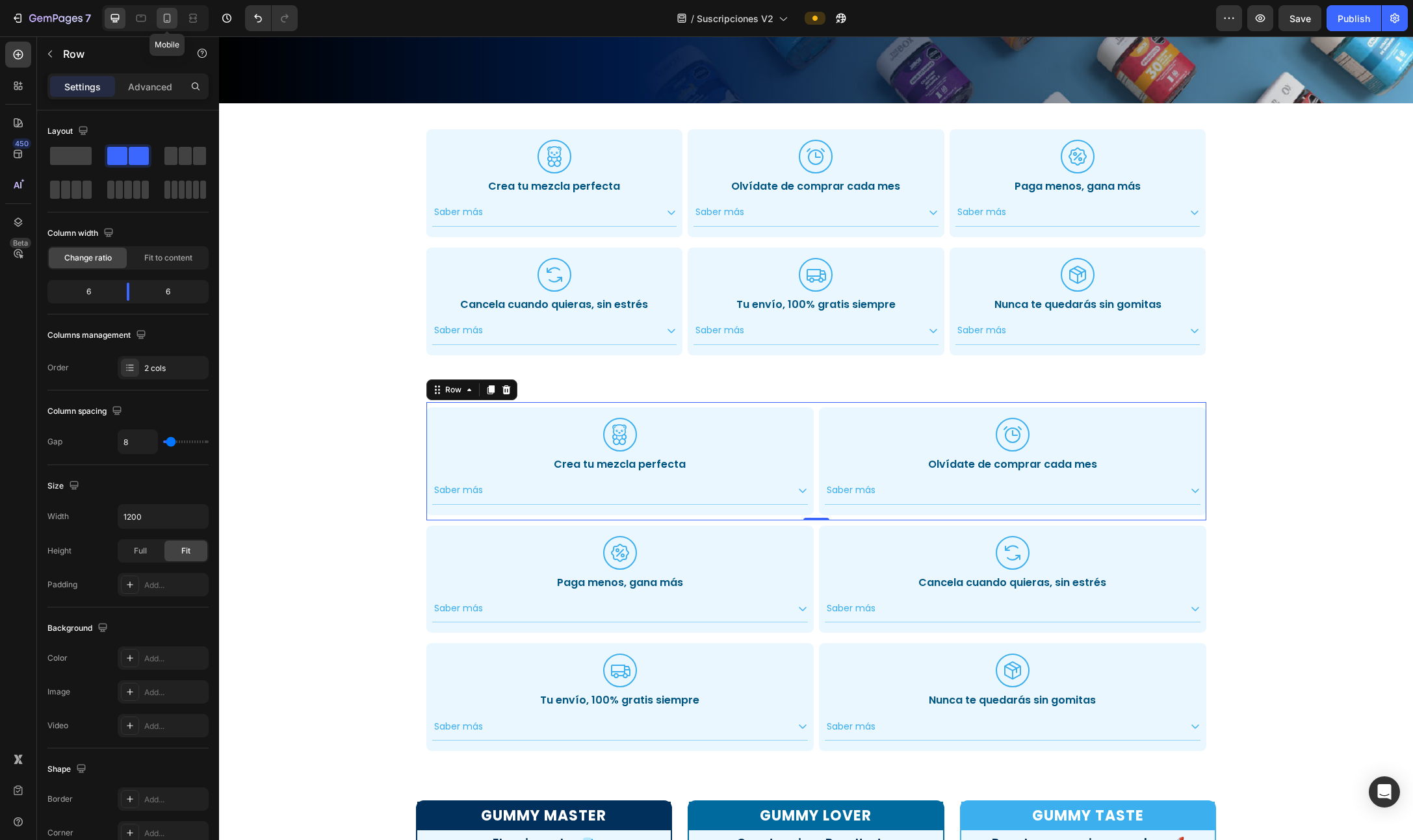
click at [158, 16] on div at bounding box center [167, 18] width 21 height 21
type input "0"
type input "100%"
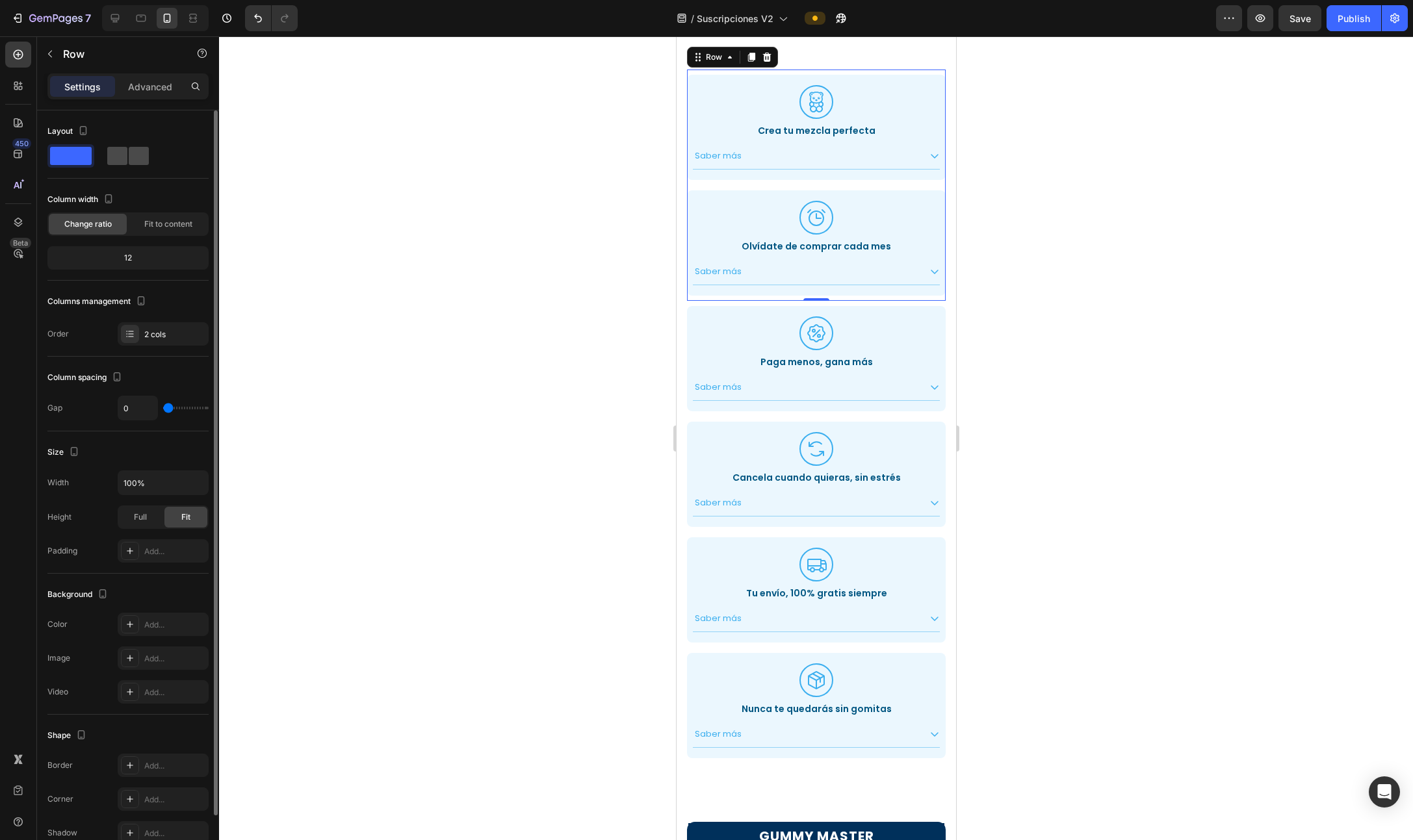
scroll to position [391, 0]
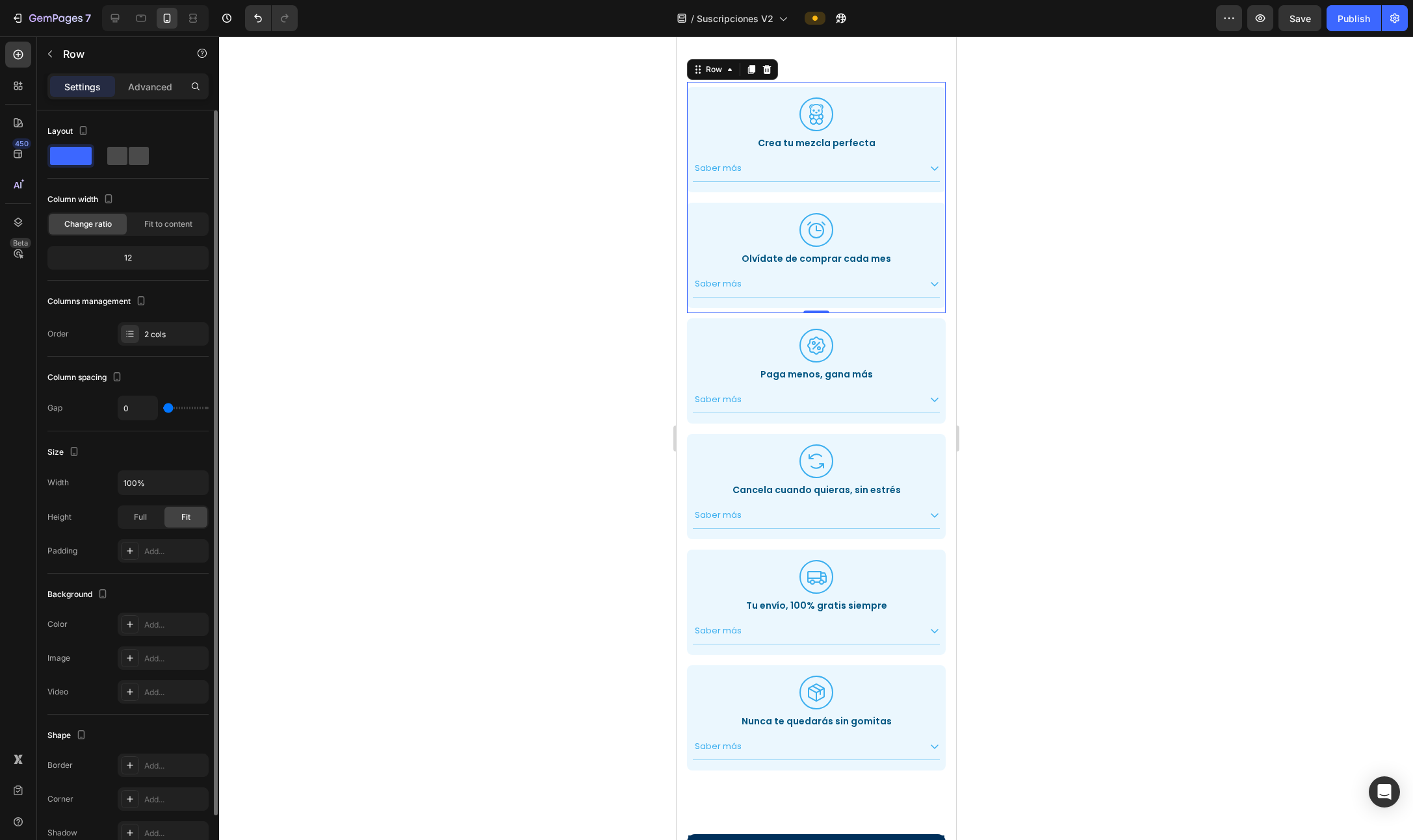
click at [143, 155] on span at bounding box center [139, 155] width 20 height 18
type input "8"
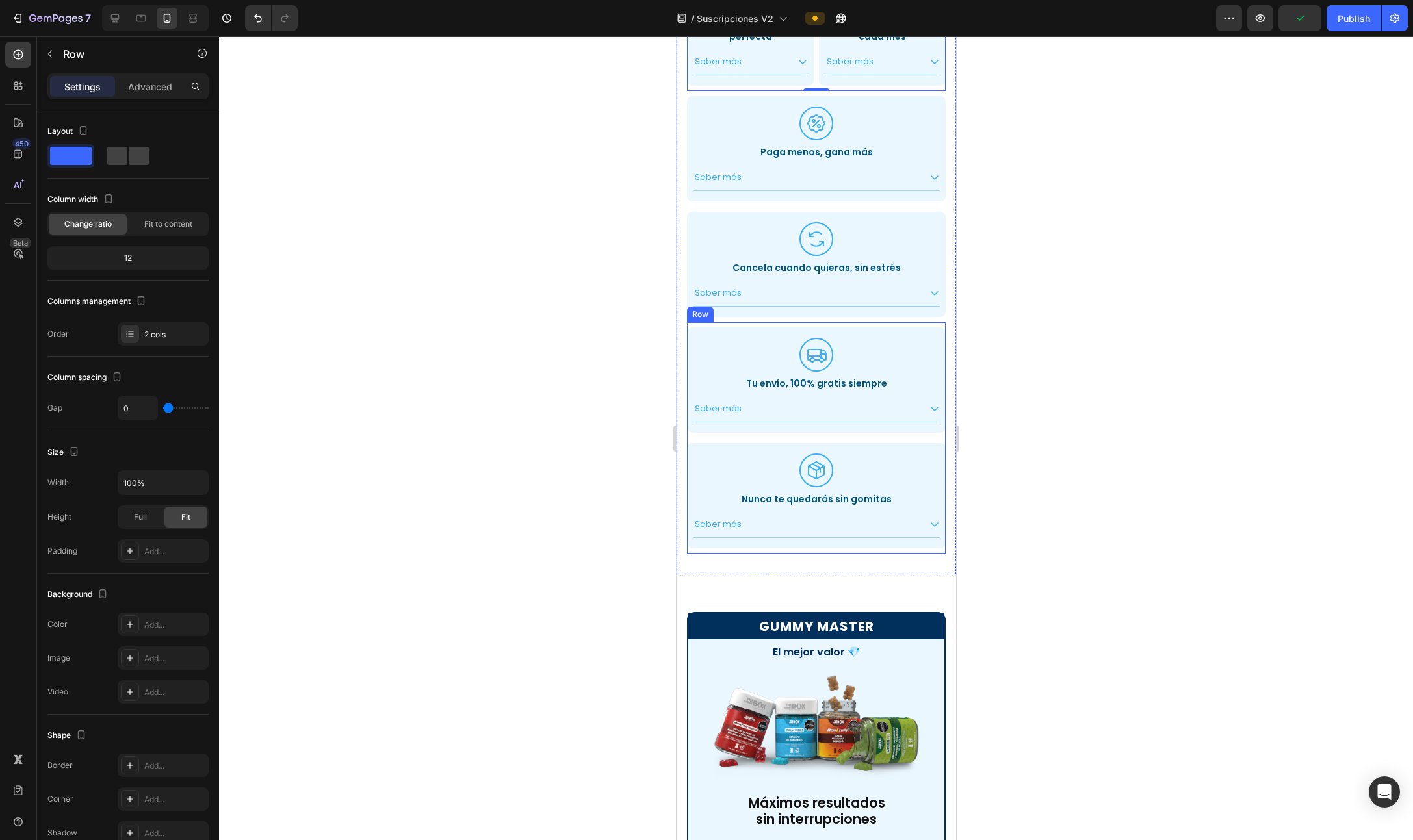
click at [749, 323] on div "Icon Tu envío, 100% gratis siempre Heading Saber más Accordion Row" at bounding box center [815, 380] width 258 height 115
click at [144, 163] on span at bounding box center [139, 155] width 20 height 18
type input "8"
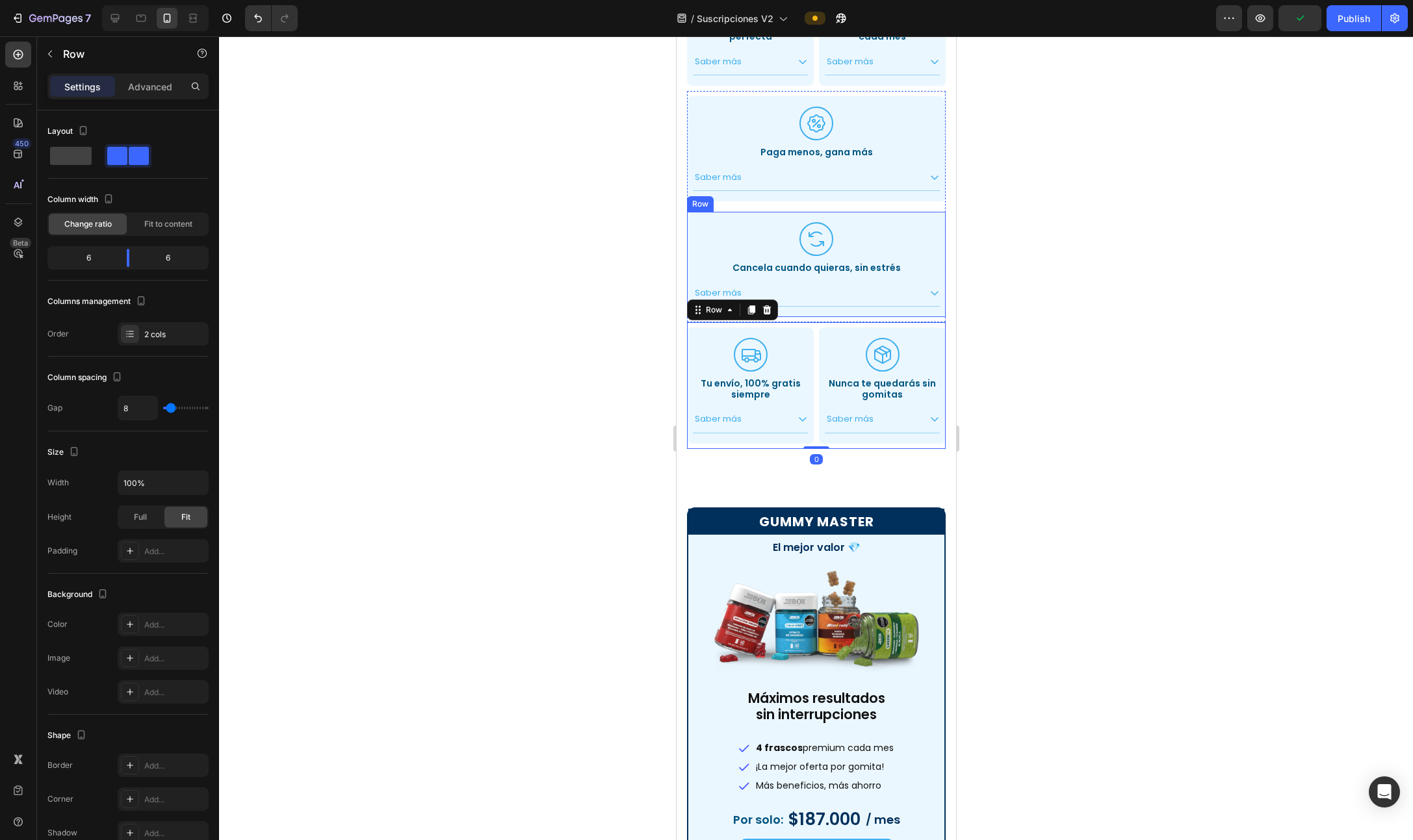
click at [792, 212] on div "Icon Cancela cuando quieras, sin estrés Heading Saber más Accordion Row" at bounding box center [815, 264] width 258 height 105
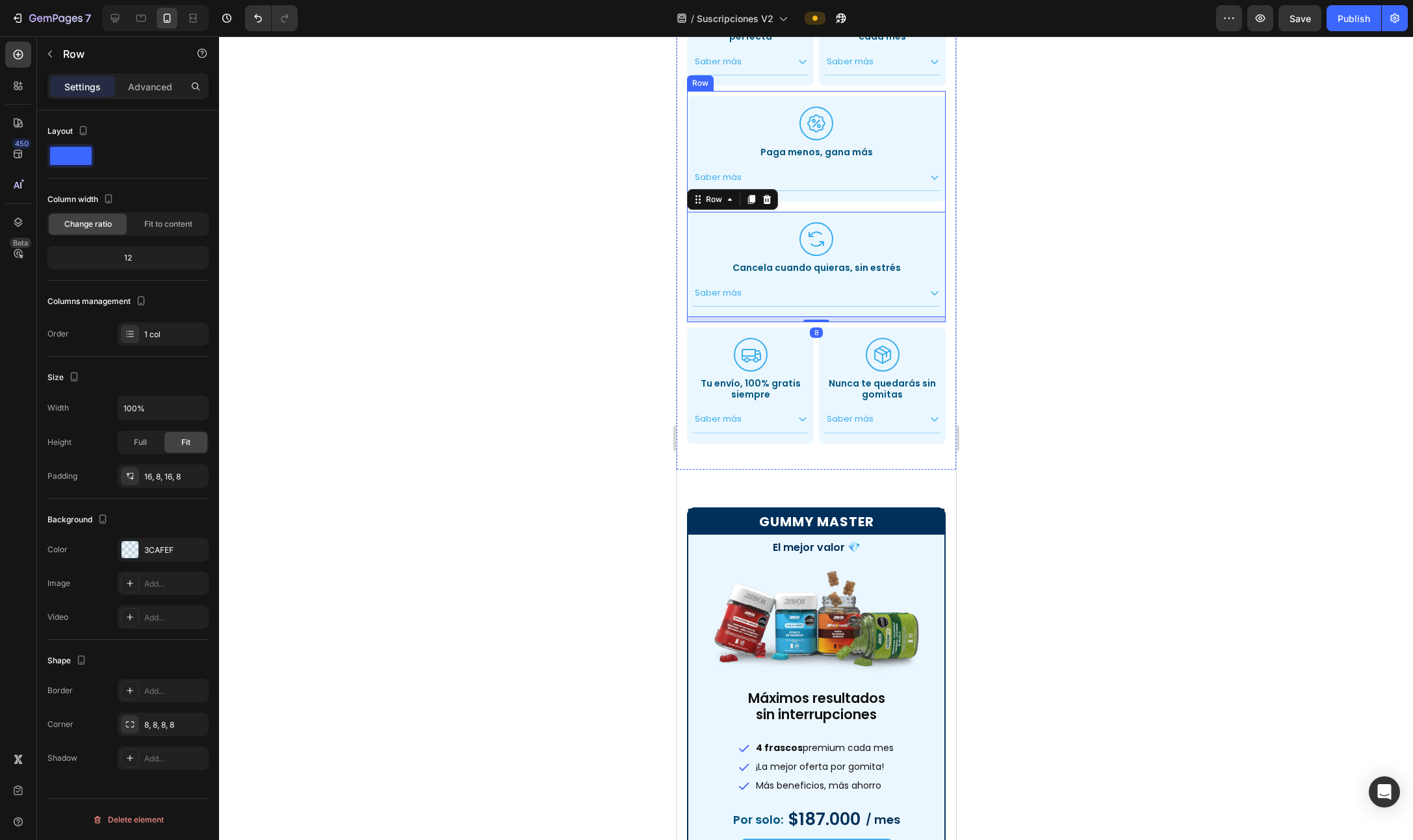
click at [791, 208] on div "Icon Cancela cuando quieras, sin estrés Heading Saber más Accordion Row 8" at bounding box center [815, 264] width 258 height 115
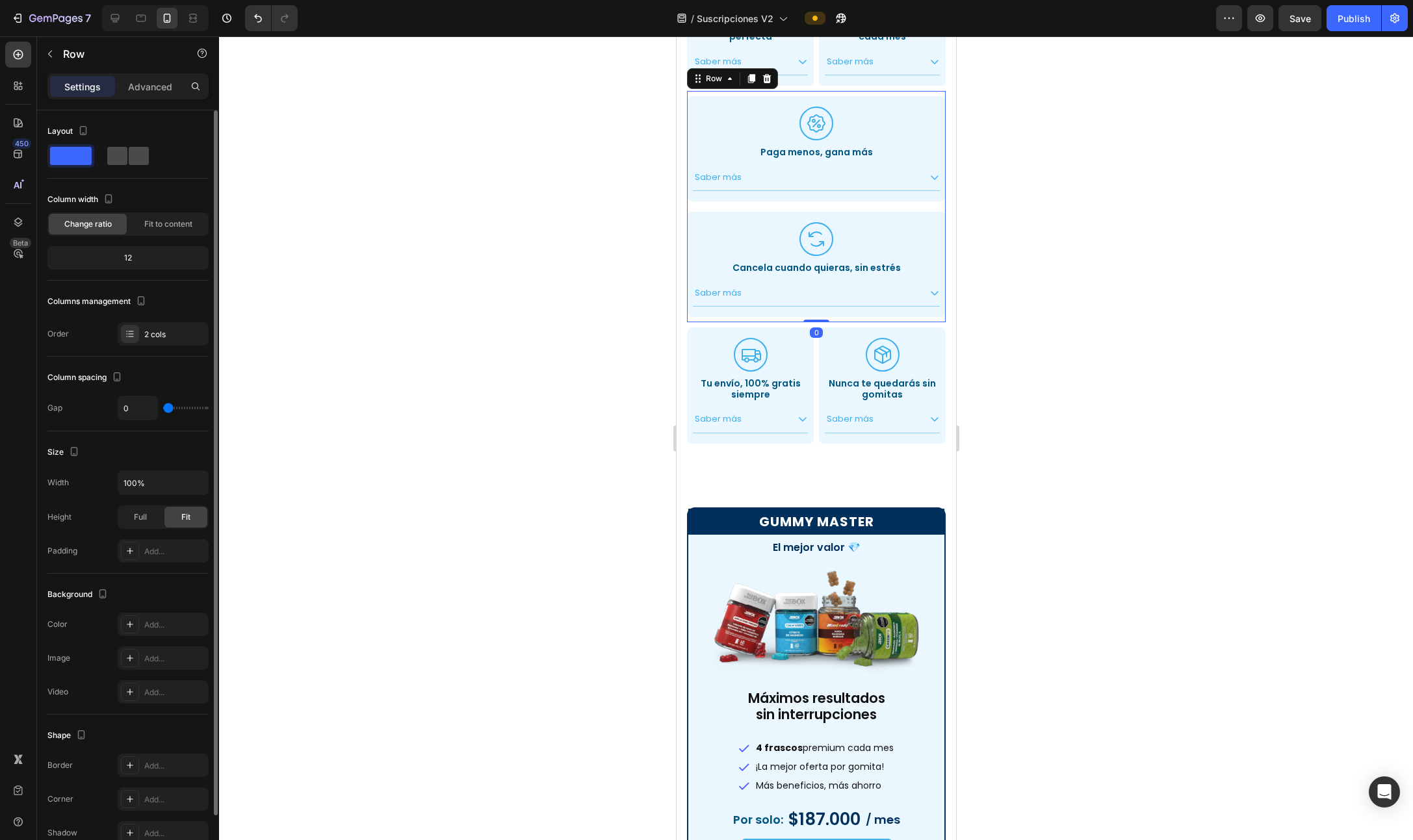
click at [129, 157] on span at bounding box center [139, 155] width 20 height 18
type input "8"
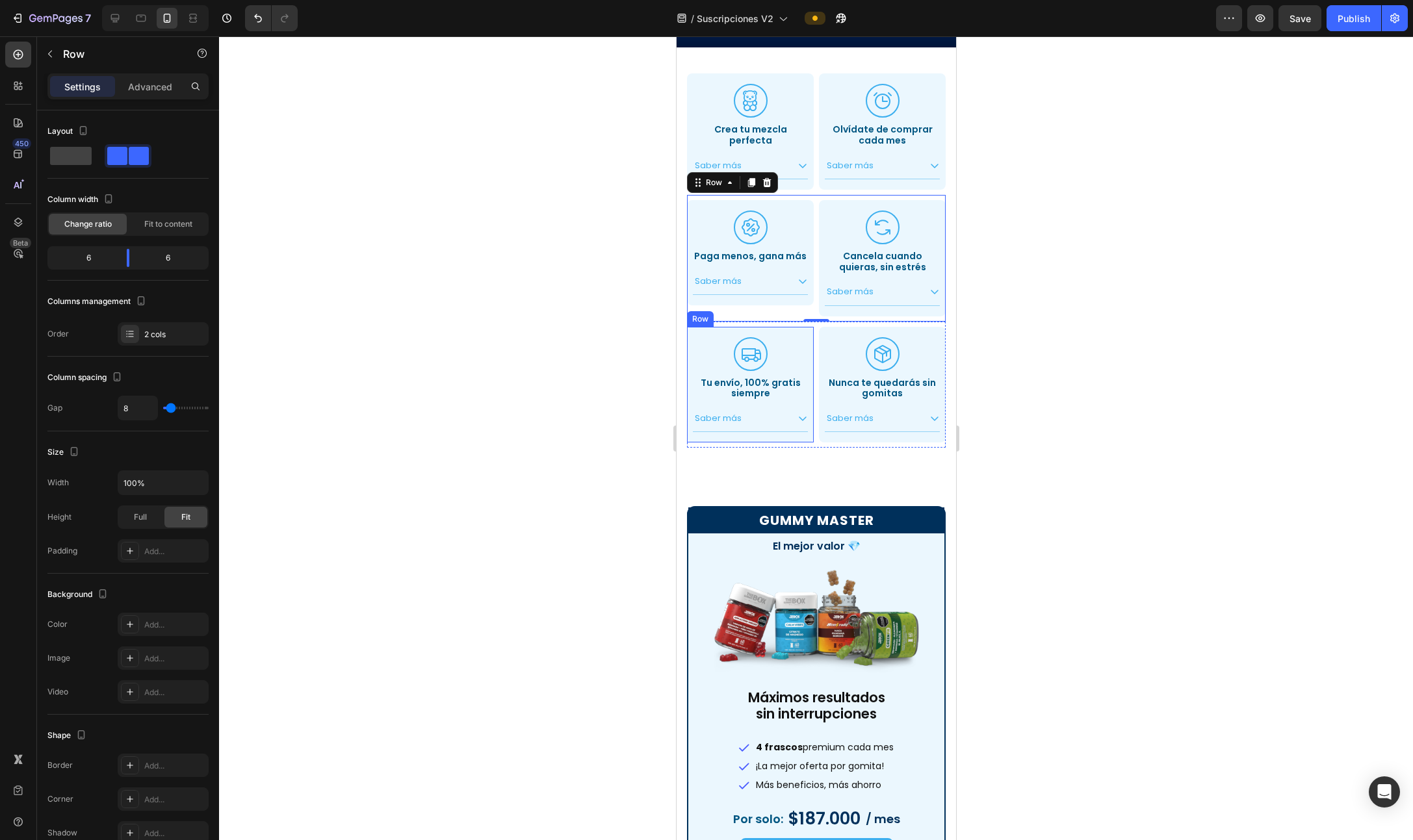
scroll to position [289, 0]
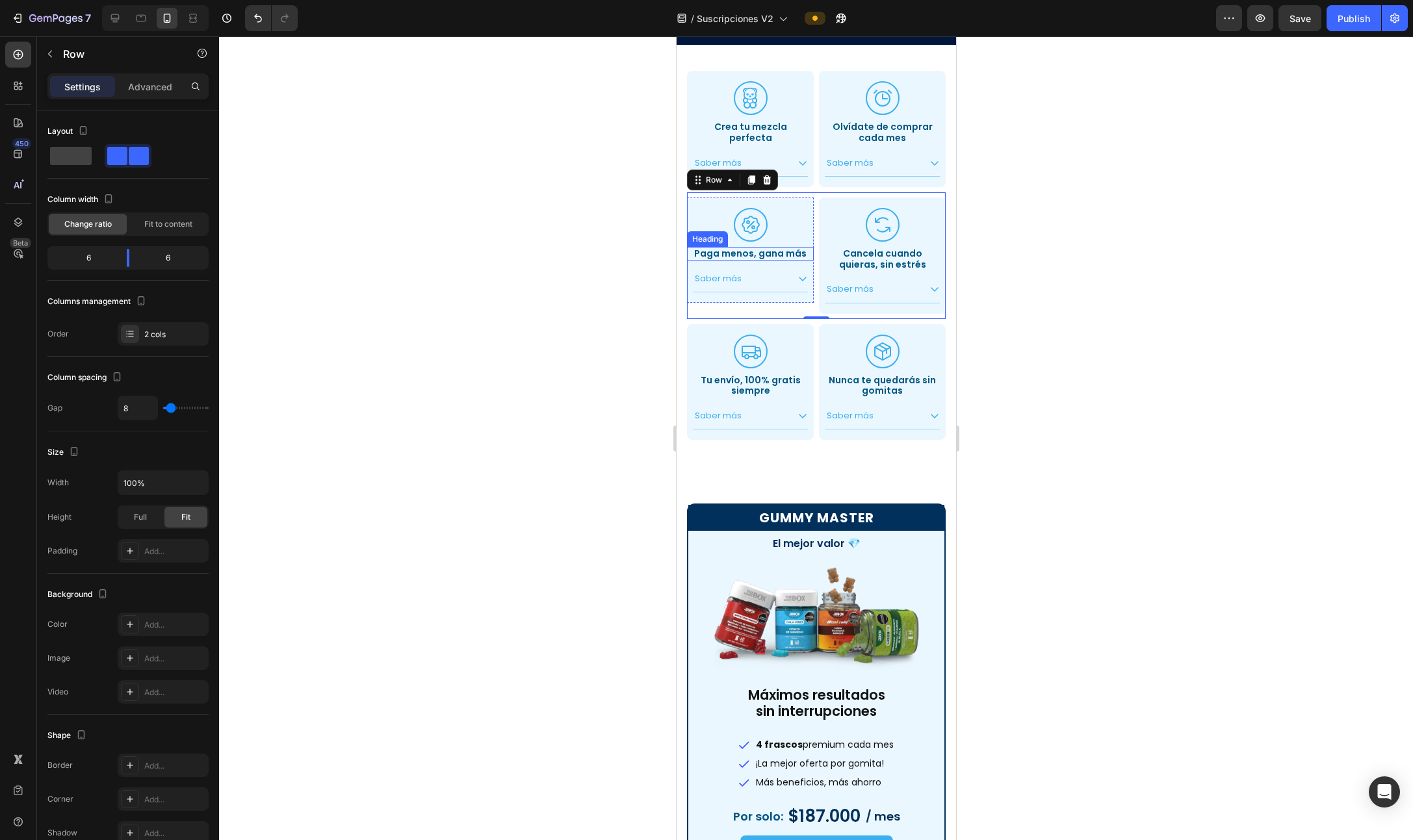
click at [763, 248] on h2 "Paga menos, gana más" at bounding box center [749, 253] width 127 height 14
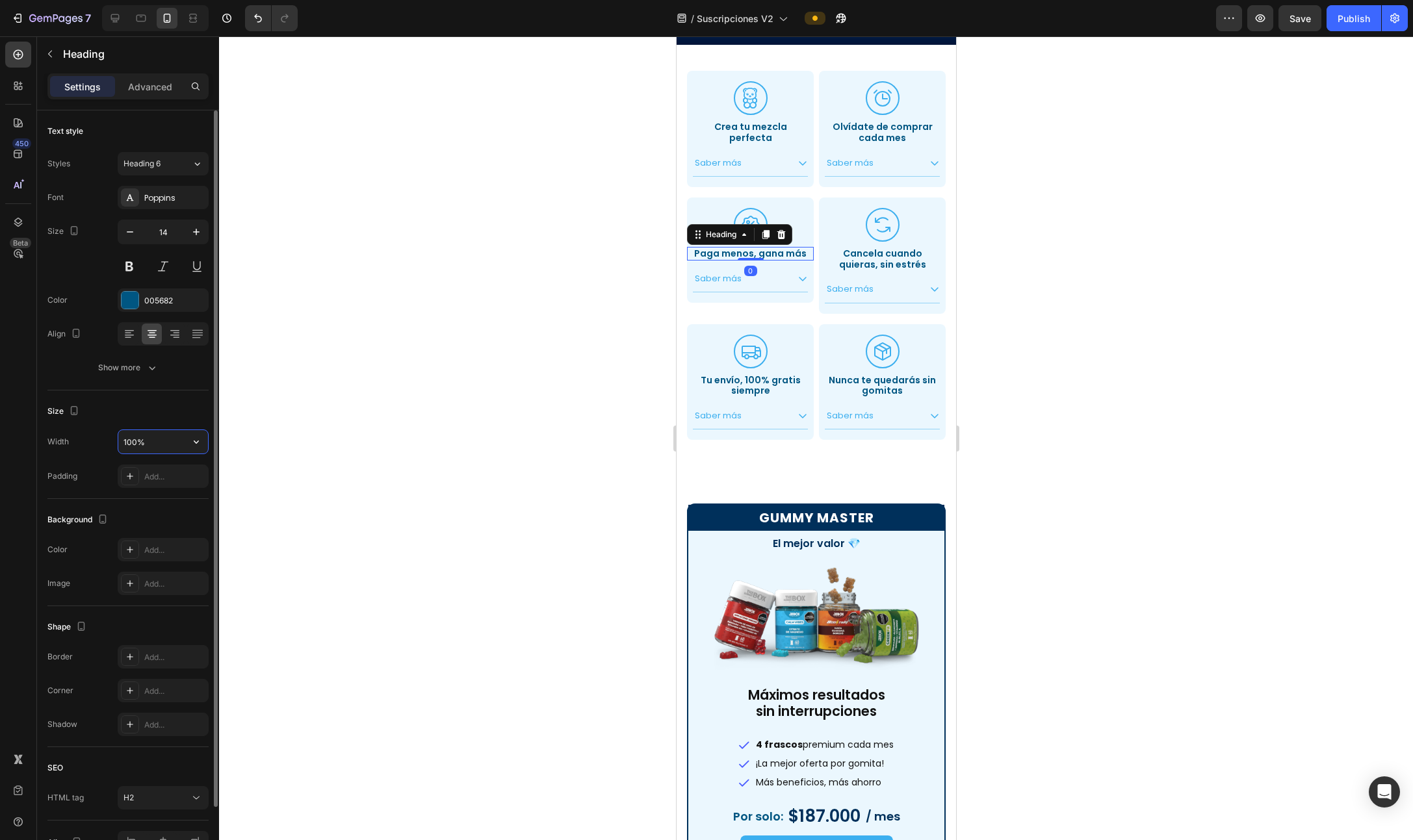
click at [177, 441] on input "100%" at bounding box center [163, 441] width 89 height 23
type input "1"
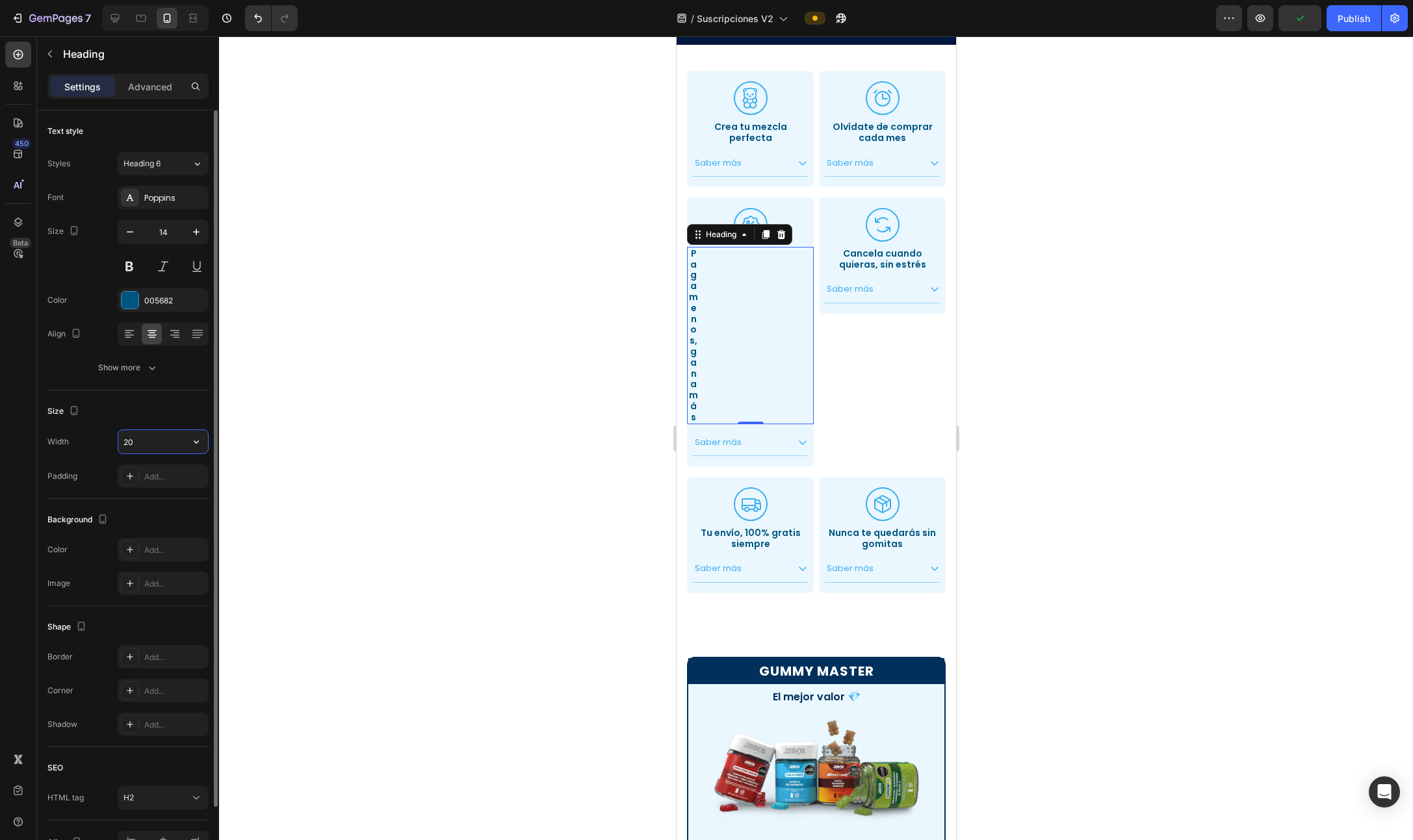
type input "2"
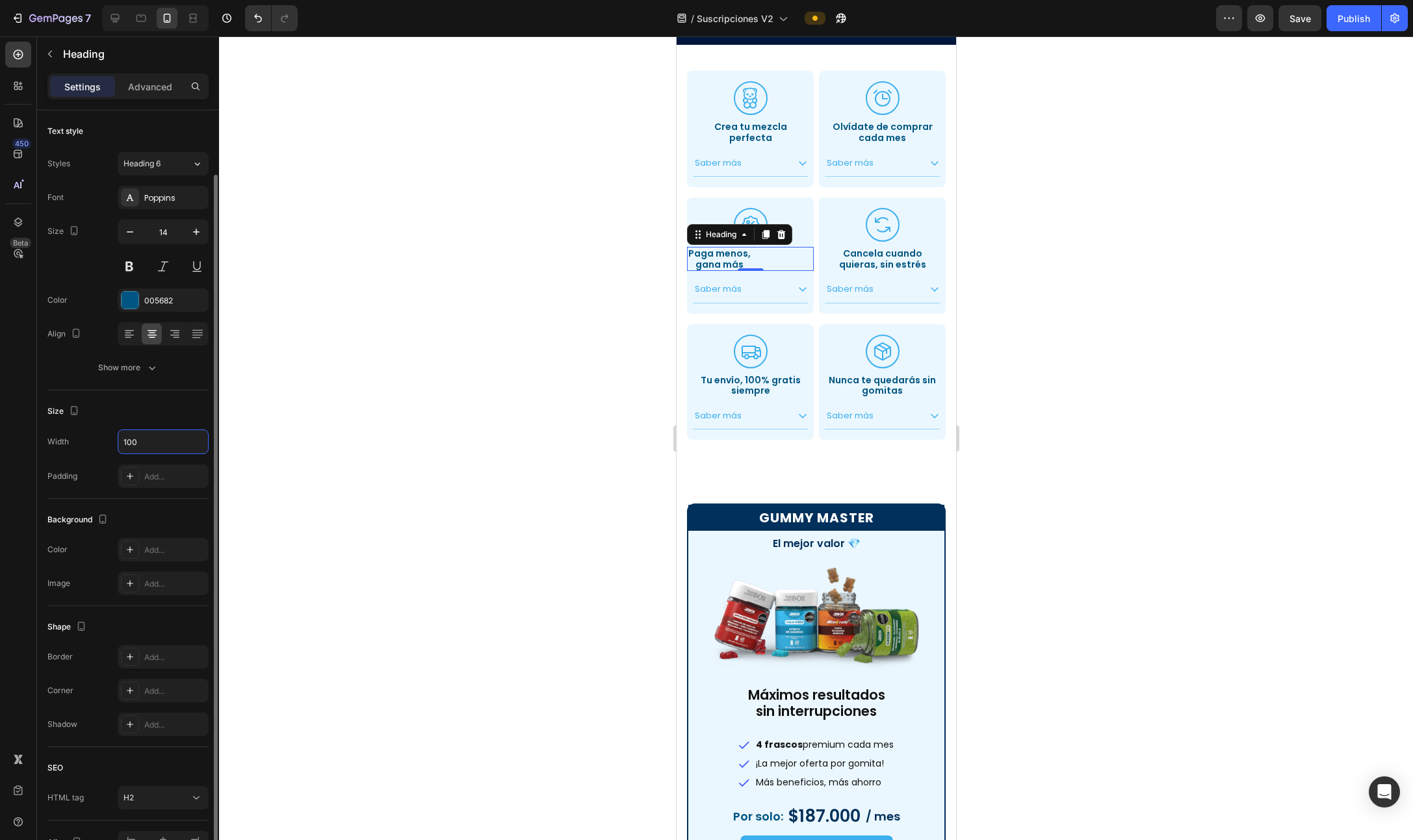
scroll to position [77, 0]
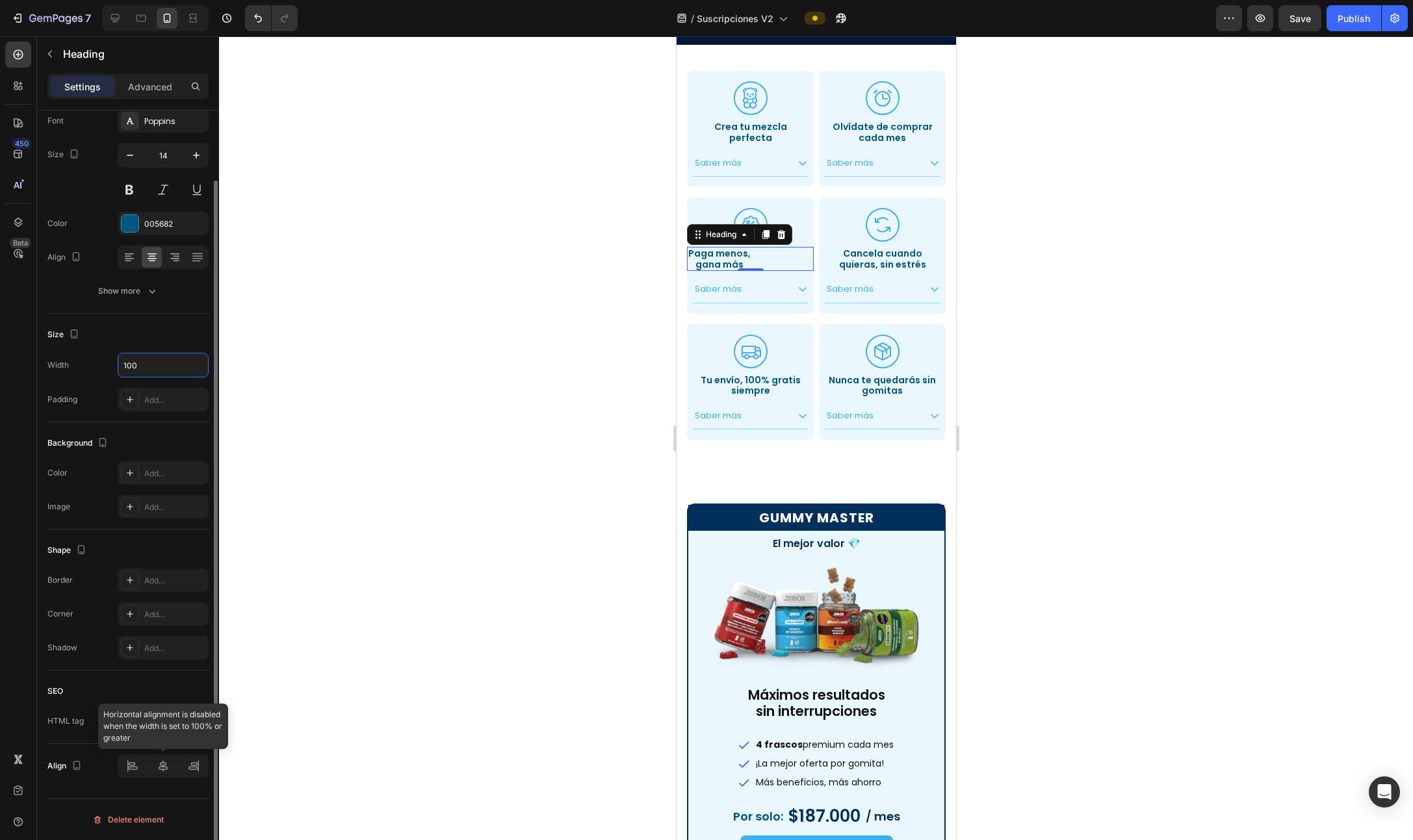
type input "100"
click at [163, 583] on icon at bounding box center [163, 766] width 13 height 13
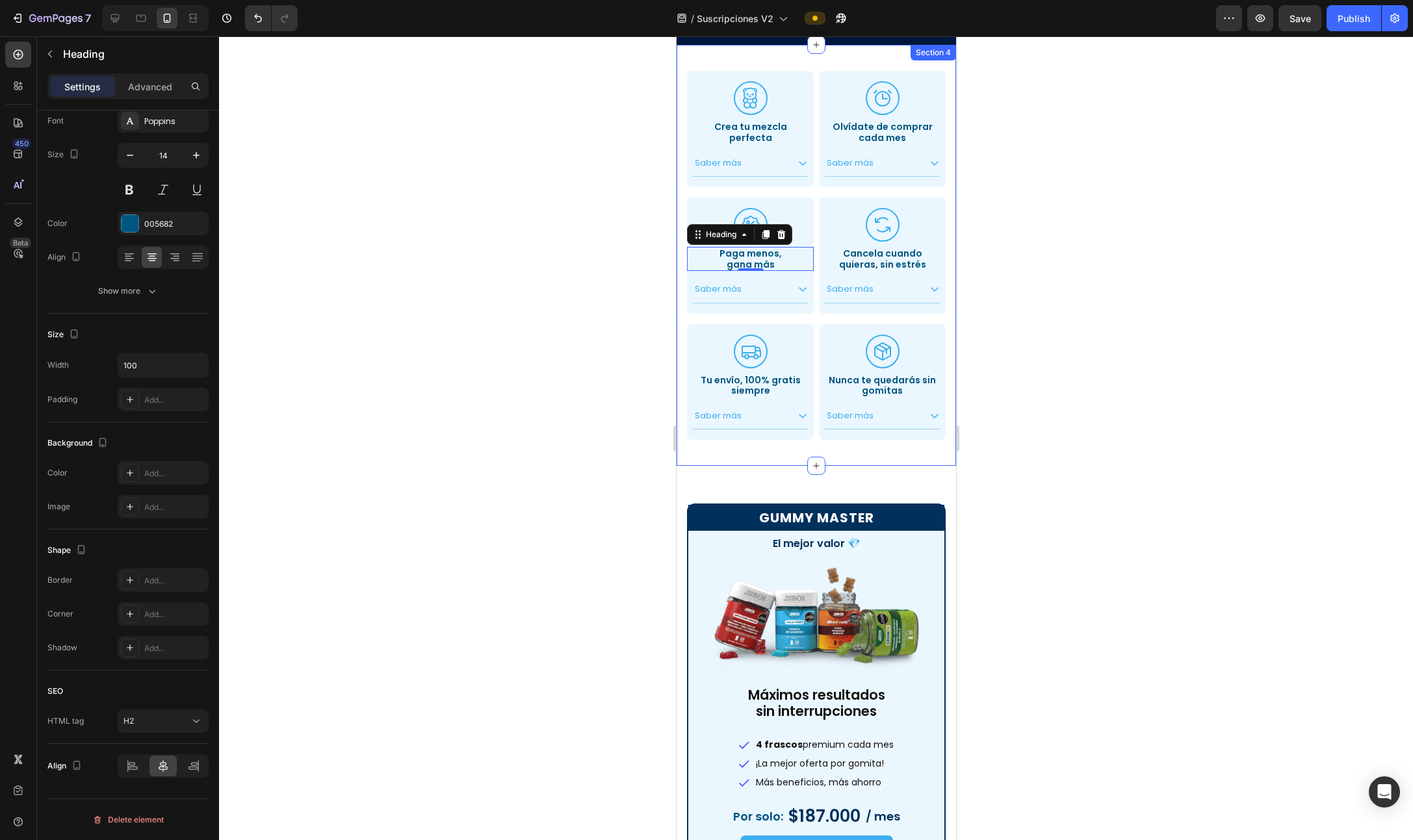
click at [792, 454] on div ".id551103153651582150 .cls-1 { fill: #3cafef; stroke-width: 0px; } Icon Crea tu…" at bounding box center [815, 256] width 280 height 421
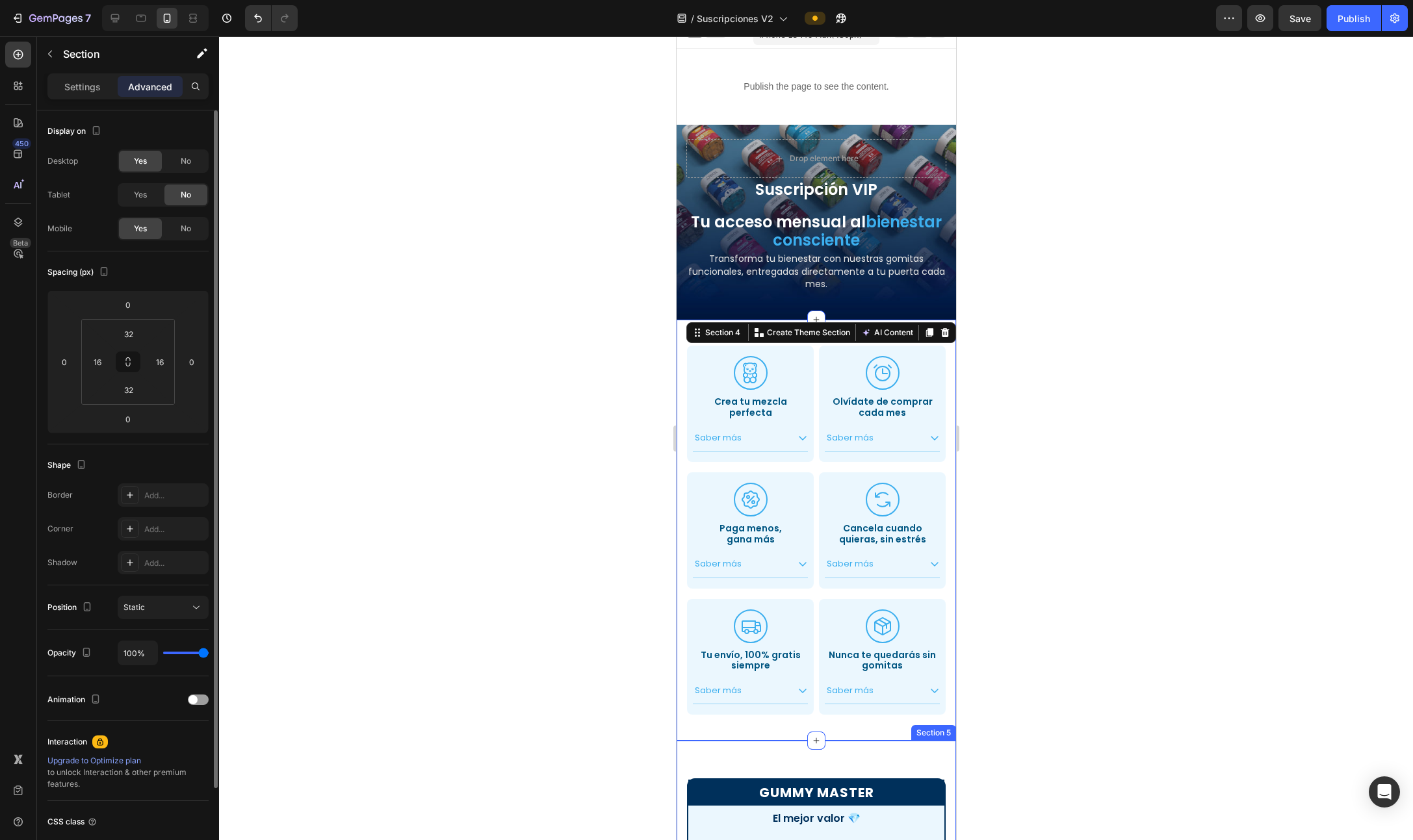
scroll to position [0, 0]
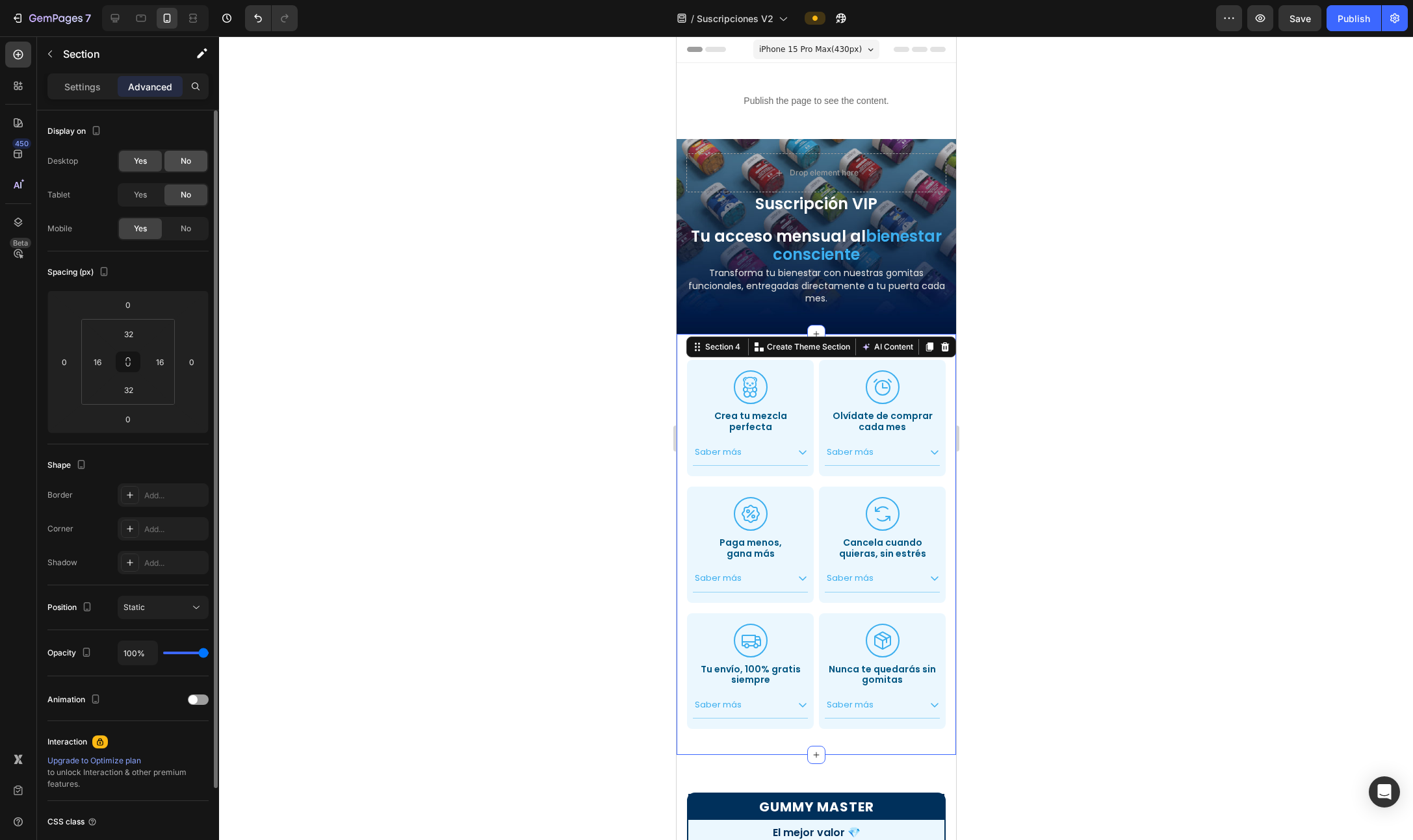
click at [182, 153] on div "No" at bounding box center [185, 161] width 43 height 21
click at [107, 15] on div at bounding box center [115, 18] width 21 height 21
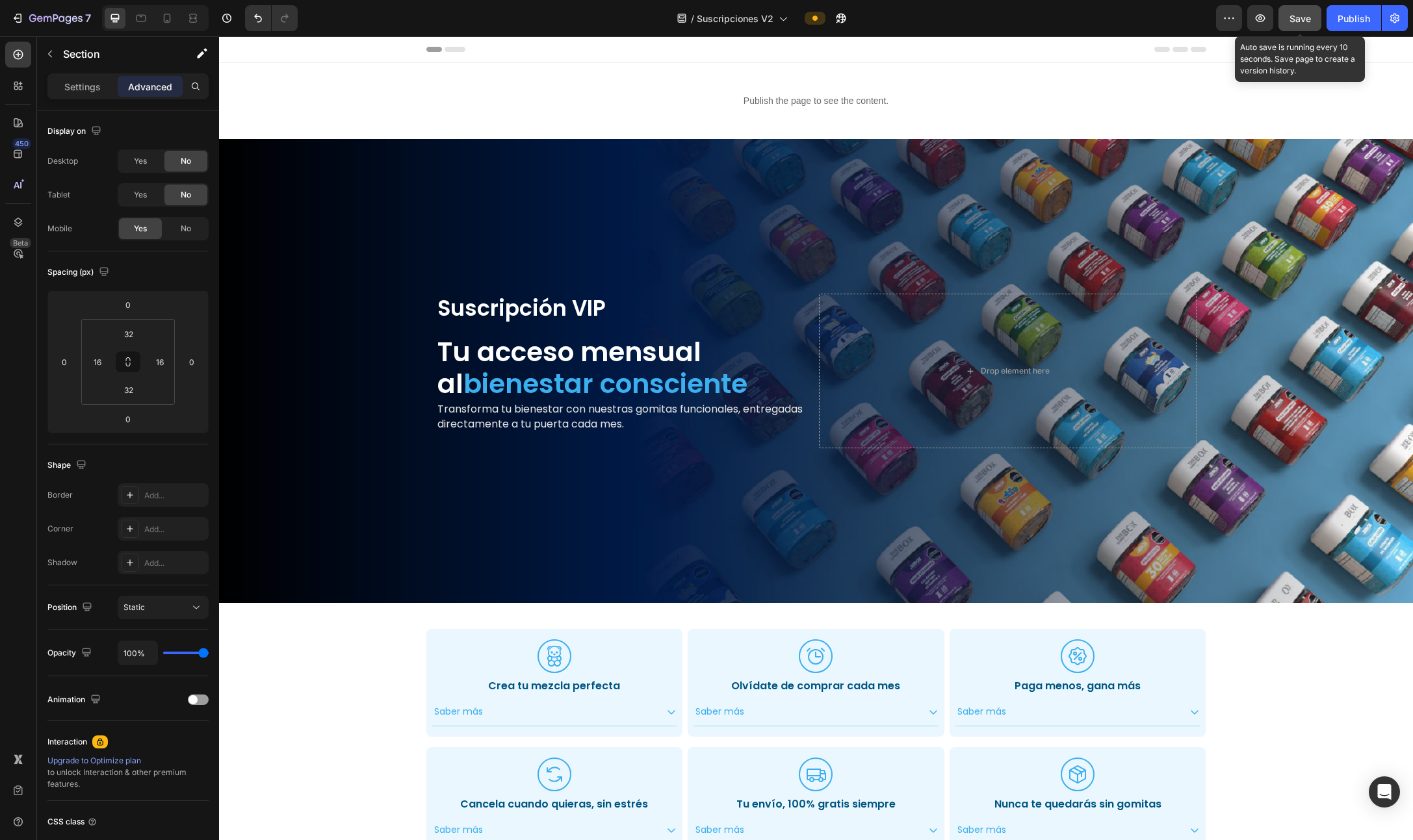
click at [792, 9] on button "Save" at bounding box center [1299, 18] width 43 height 26
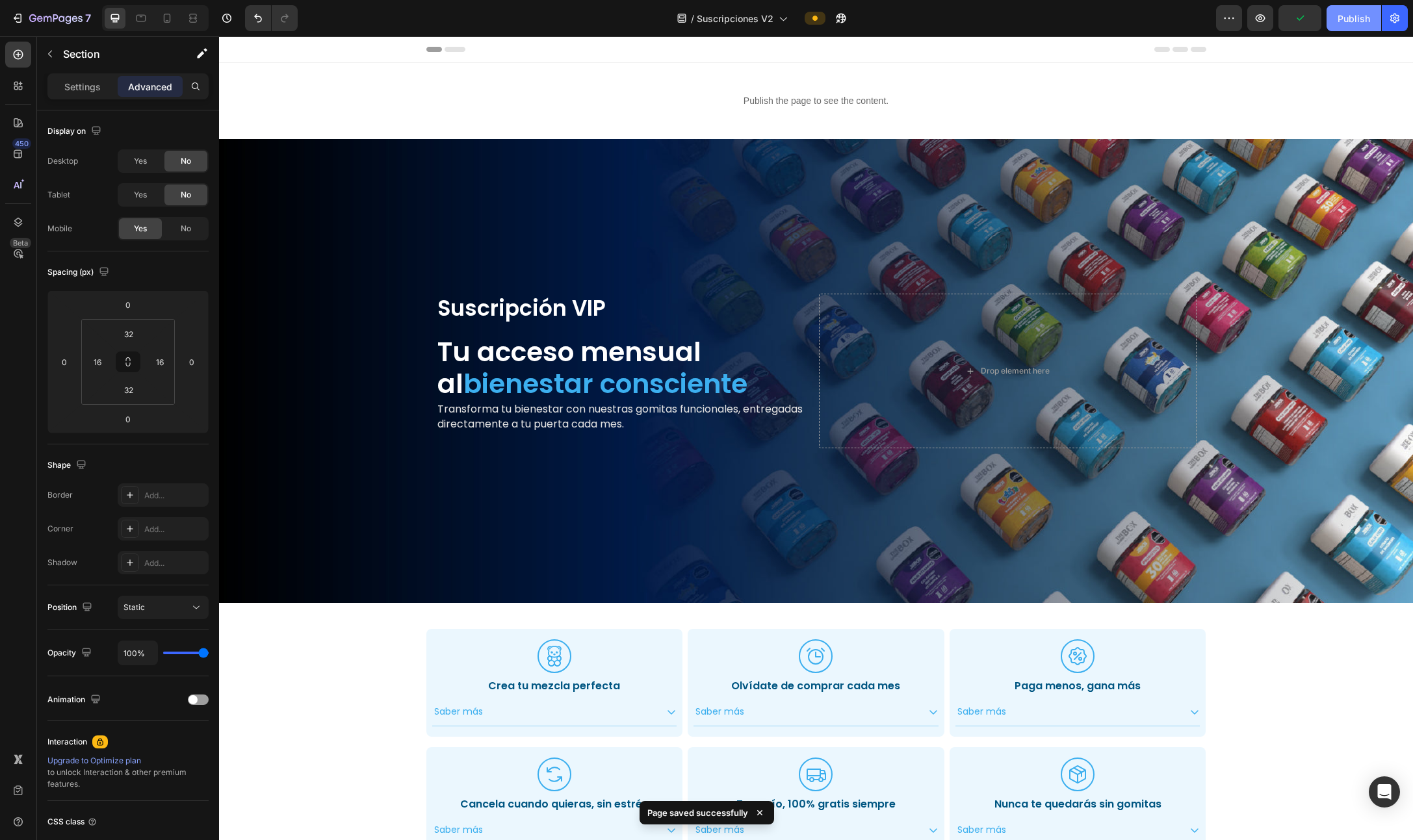
click at [792, 20] on div "Publish" at bounding box center [1353, 18] width 33 height 14
